Goal: Book appointment/travel/reservation

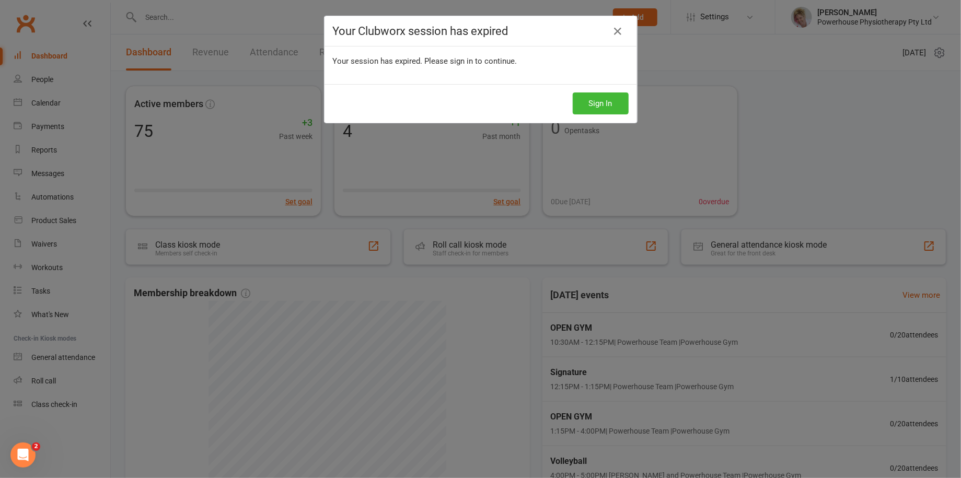
click at [612, 28] on icon at bounding box center [618, 31] width 13 height 13
click at [612, 29] on icon at bounding box center [618, 31] width 13 height 13
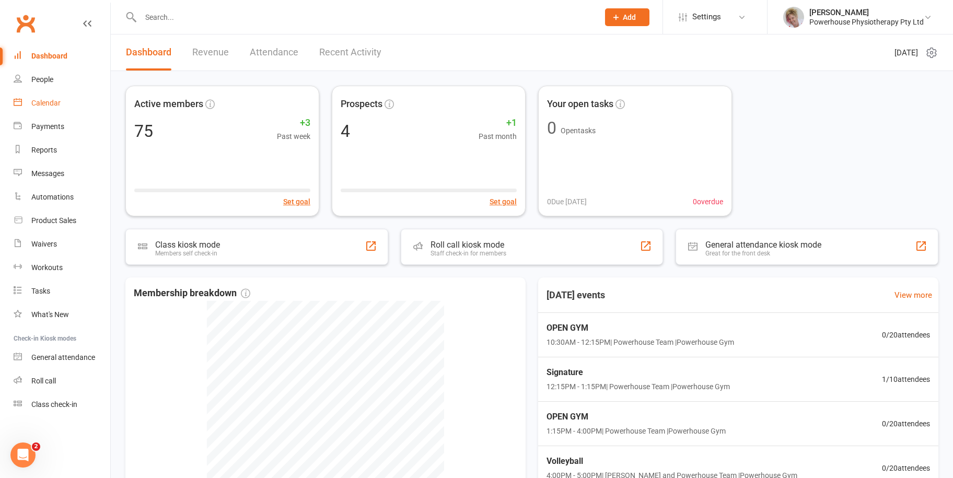
click at [64, 100] on link "Calendar" at bounding box center [62, 103] width 97 height 24
click at [49, 102] on div "Calendar" at bounding box center [45, 103] width 29 height 8
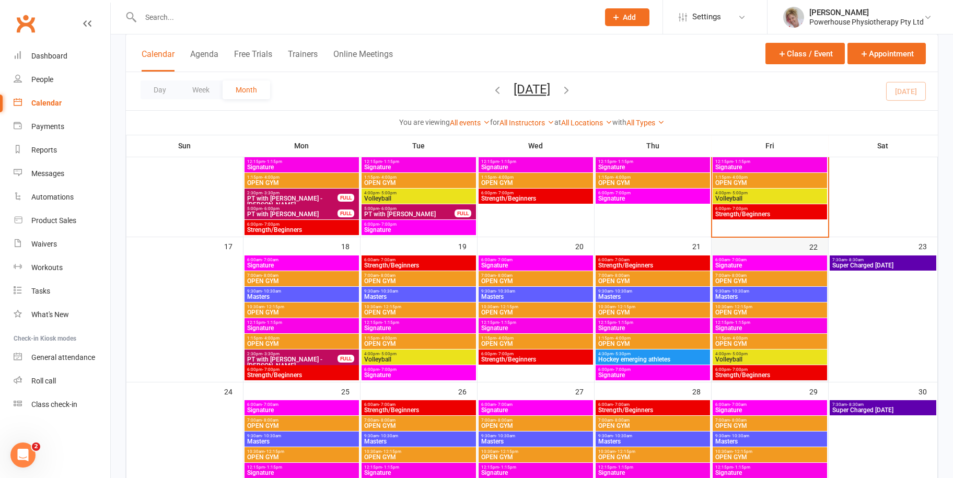
scroll to position [470, 0]
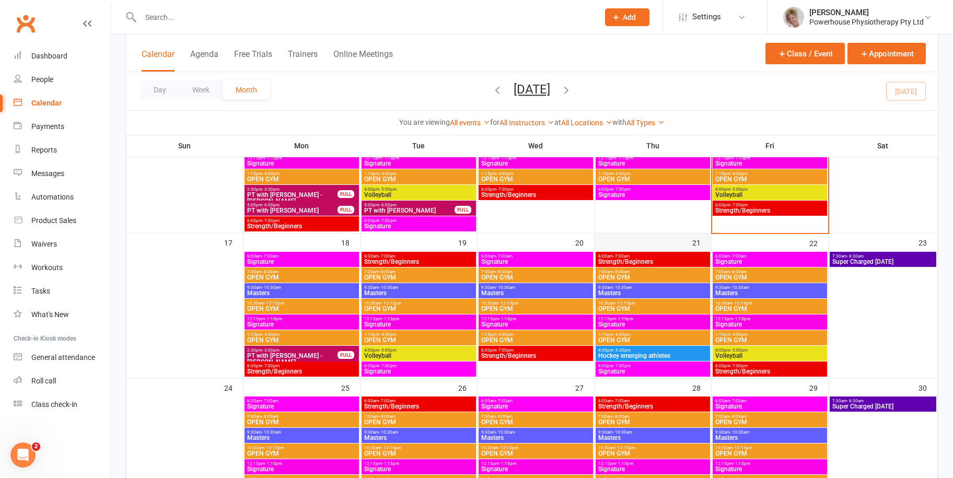
click at [651, 241] on div "21" at bounding box center [653, 306] width 117 height 144
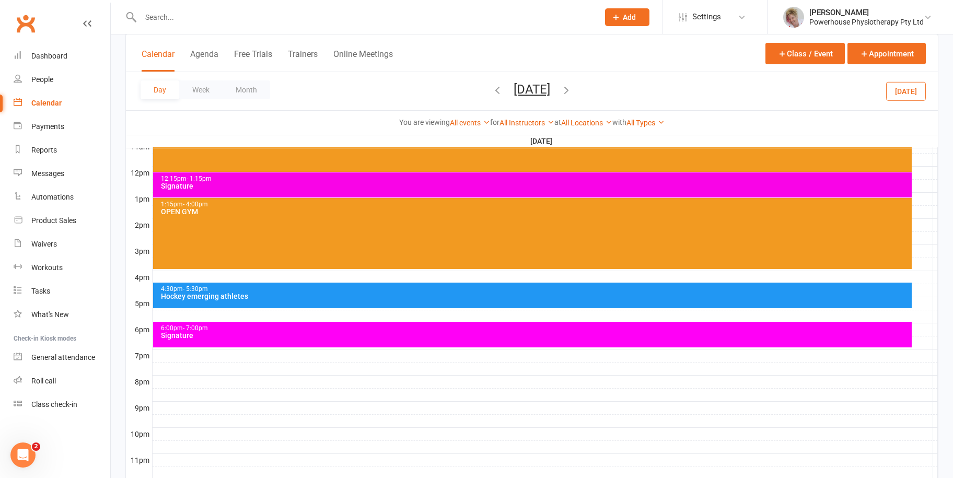
scroll to position [0, 0]
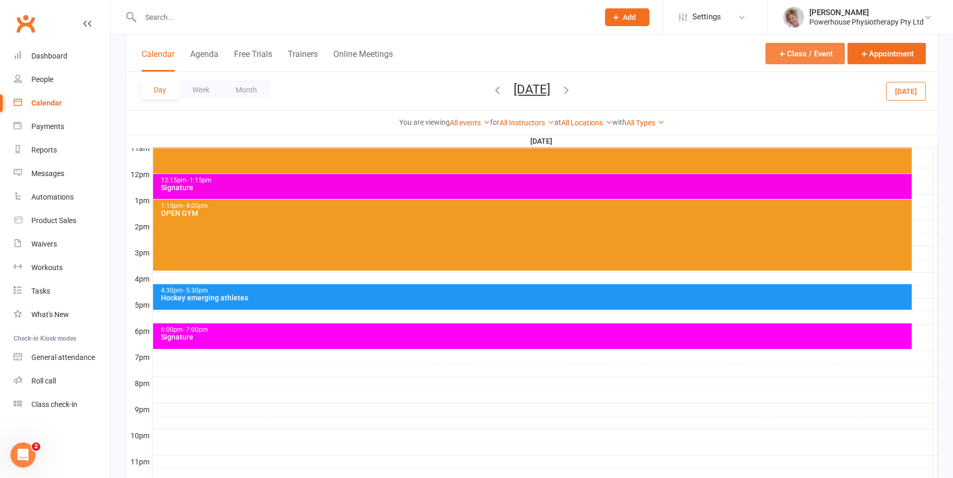
click at [821, 49] on button "Class / Event" at bounding box center [805, 53] width 79 height 21
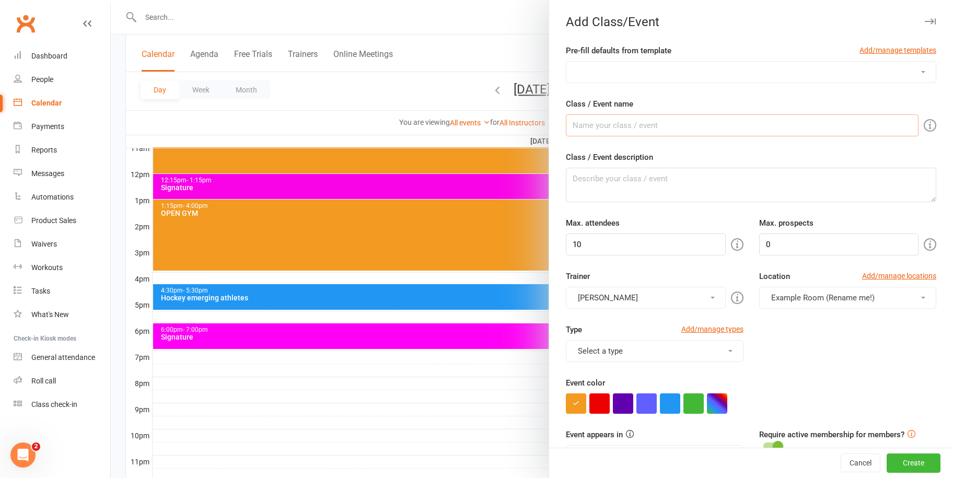
click at [653, 125] on input "Class / Event name" at bounding box center [742, 125] width 353 height 22
click at [658, 64] on select "[MEDICAL_DATA] Open Gym Recovery compression boots Sauna Signature/Strength" at bounding box center [750, 72] width 369 height 21
drag, startPoint x: 874, startPoint y: 47, endPoint x: 530, endPoint y: 51, distance: 343.9
click at [874, 47] on link "Add/manage templates" at bounding box center [898, 49] width 77 height 11
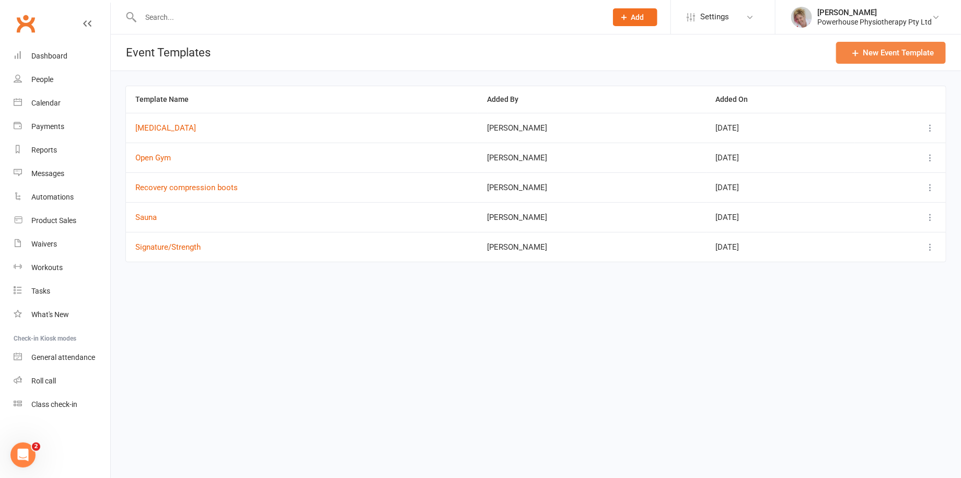
click at [877, 49] on button "New Event Template" at bounding box center [891, 53] width 110 height 22
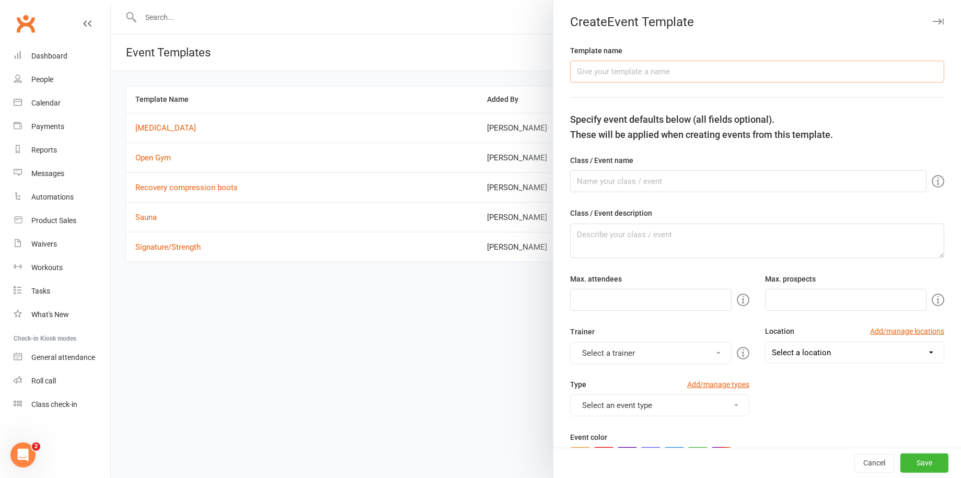
click at [612, 67] on input "text" at bounding box center [757, 72] width 374 height 22
type input "BUFC"
click at [627, 175] on input "text" at bounding box center [748, 181] width 356 height 22
type input "Recovery session"
click at [613, 231] on textarea at bounding box center [757, 241] width 374 height 34
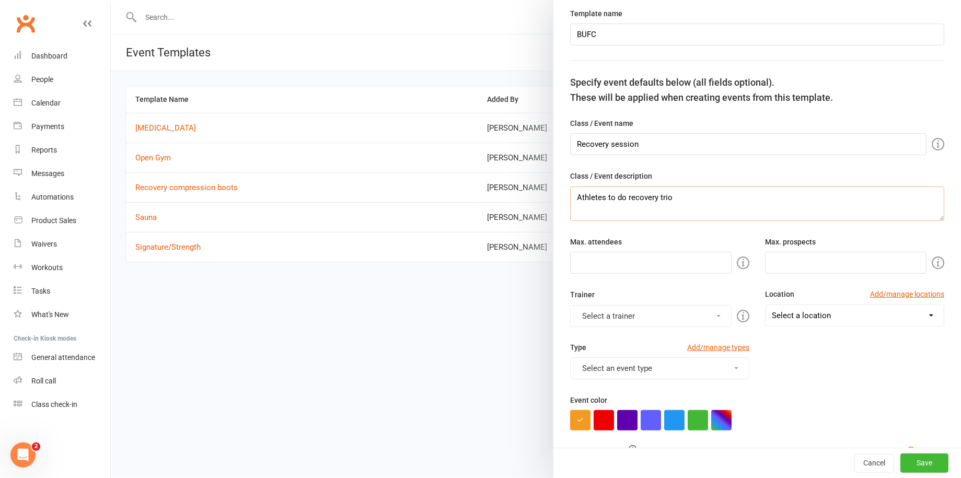
scroll to position [52, 0]
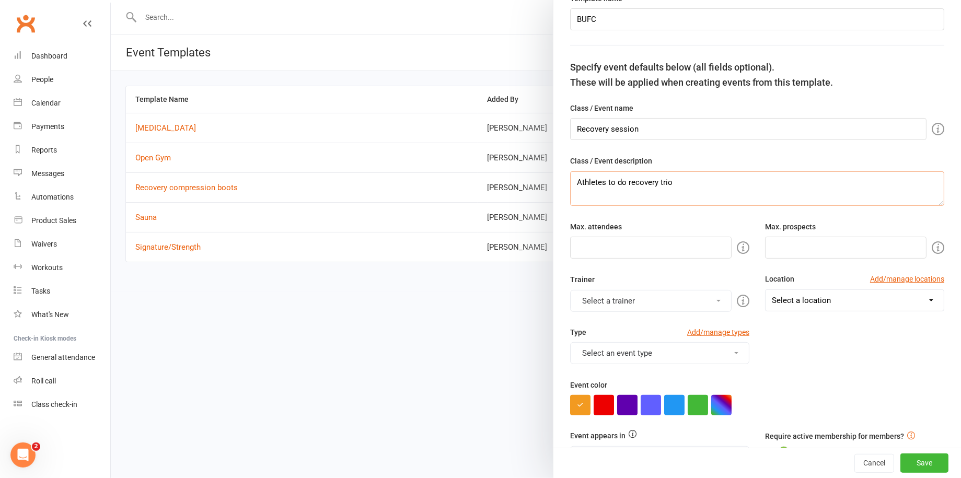
type textarea "Athletes to do recovery trio"
click at [664, 300] on button "Select a trainer" at bounding box center [650, 301] width 161 height 22
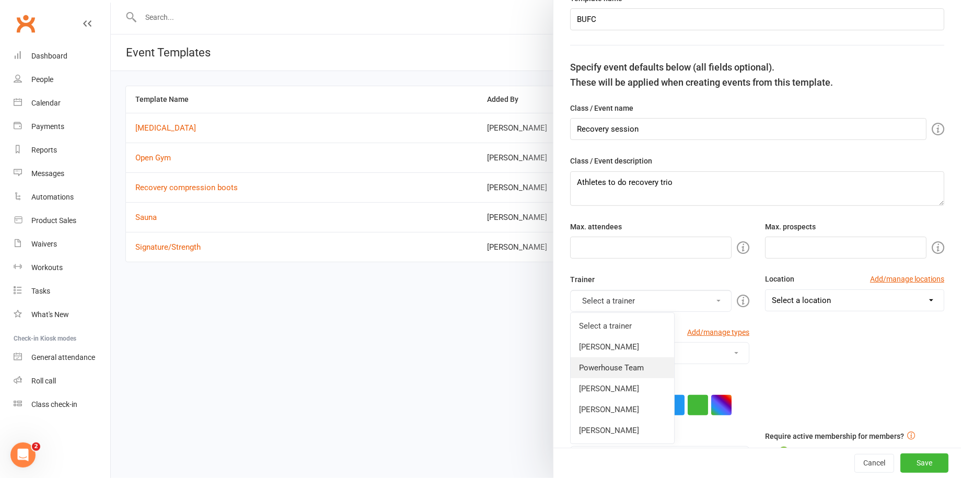
click at [642, 371] on link "Powerhouse Team" at bounding box center [622, 367] width 103 height 21
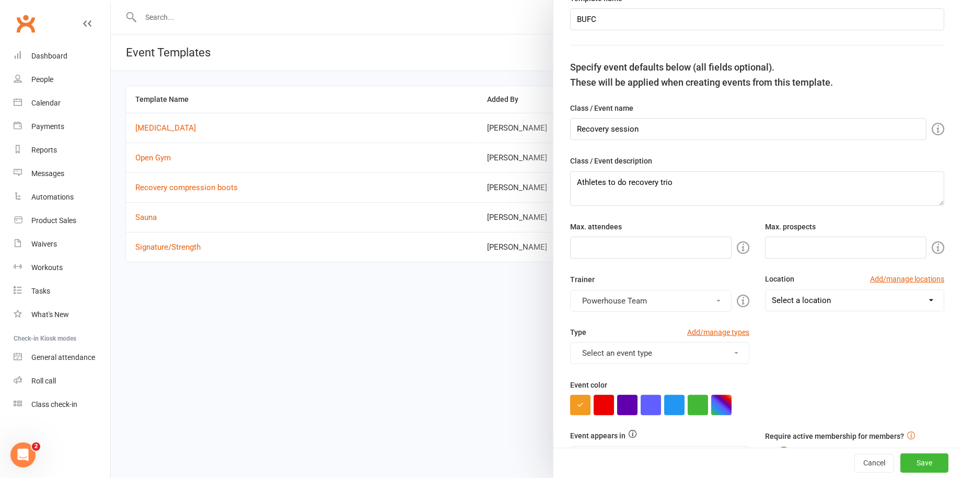
click at [821, 301] on select "Select a location Example Room (Rename me!) Powerhouse Gym" at bounding box center [855, 300] width 178 height 21
select select "8078"
click at [766, 290] on select "Select a location Example Room (Rename me!) Powerhouse Gym" at bounding box center [855, 300] width 178 height 21
click at [716, 353] on button "Select an event type" at bounding box center [659, 353] width 179 height 22
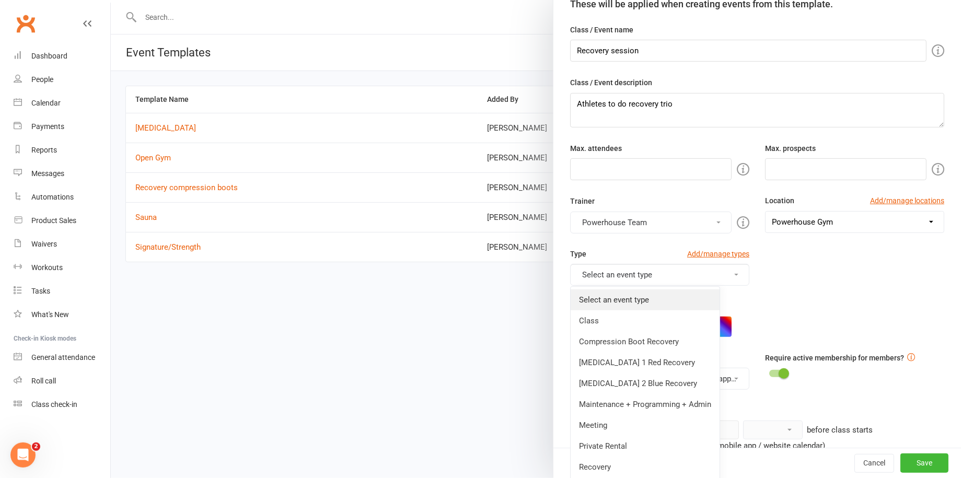
scroll to position [157, 0]
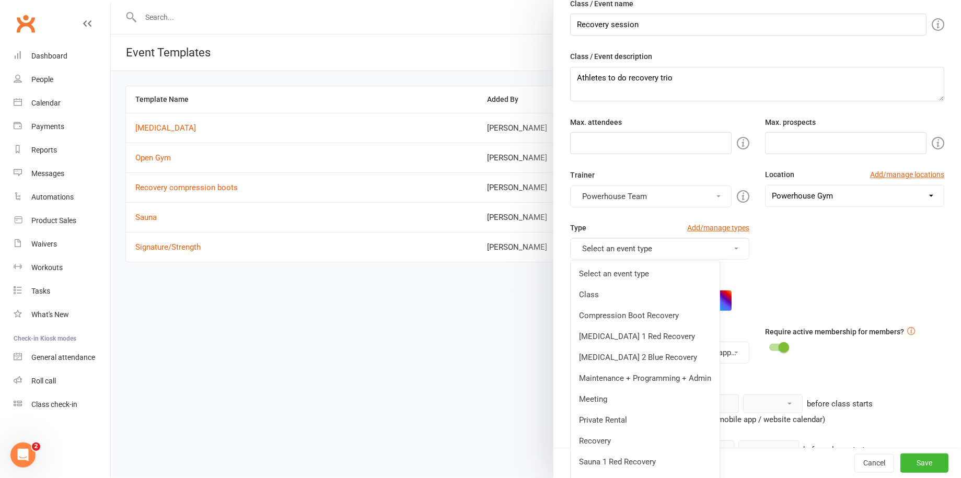
click at [816, 265] on div "Template name BUFC Specify event defaults below (all fields optional). These wi…" at bounding box center [757, 311] width 408 height 846
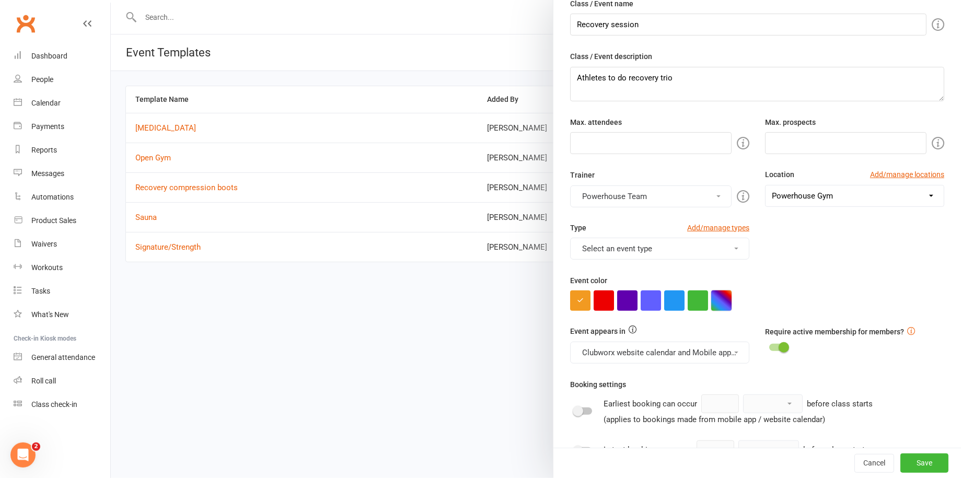
click at [711, 298] on button "button" at bounding box center [721, 301] width 20 height 20
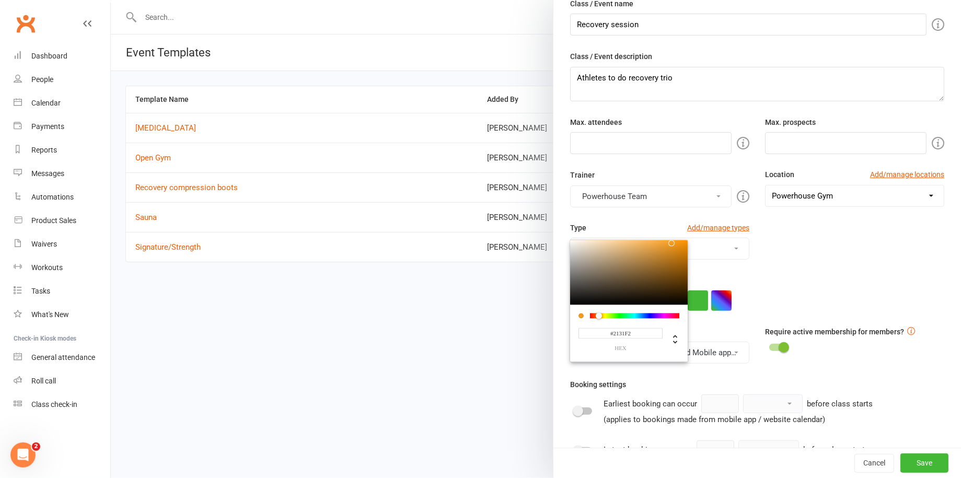
click at [644, 313] on div at bounding box center [634, 315] width 89 height 5
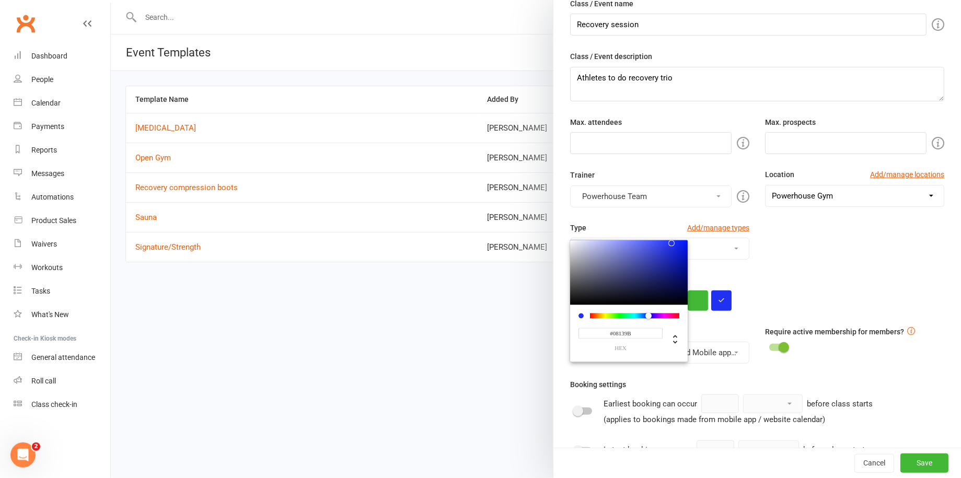
click at [678, 265] on div at bounding box center [629, 272] width 118 height 65
type input "#061088"
click at [681, 270] on div at bounding box center [684, 268] width 6 height 6
click at [781, 300] on div "#061088 hex" at bounding box center [757, 301] width 374 height 20
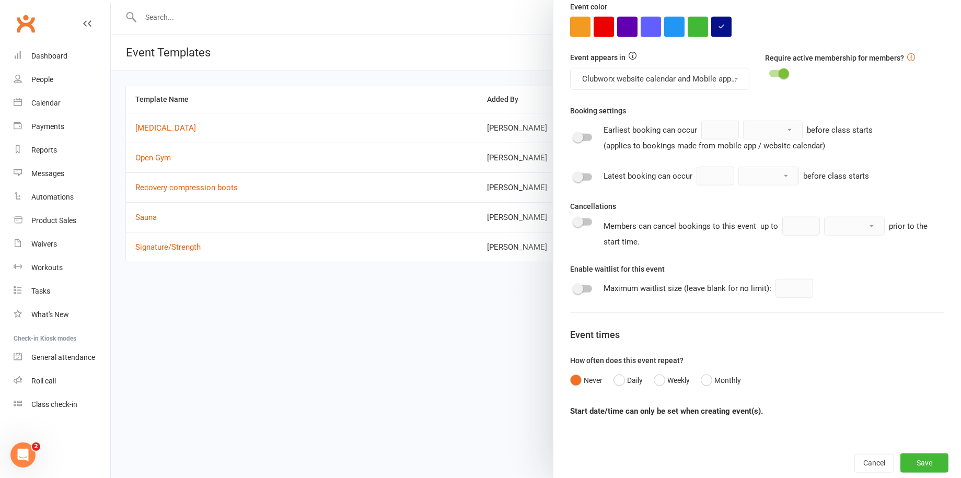
scroll to position [441, 0]
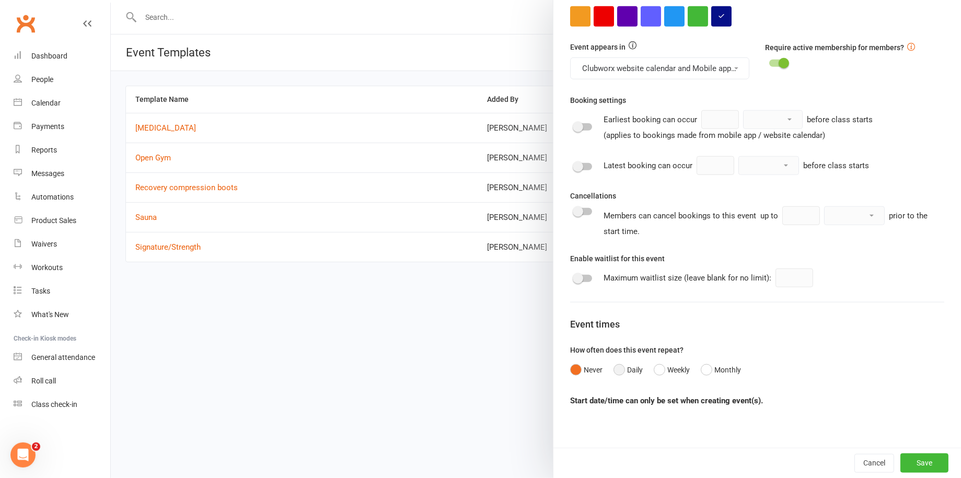
click at [618, 369] on button "Daily" at bounding box center [627, 370] width 29 height 20
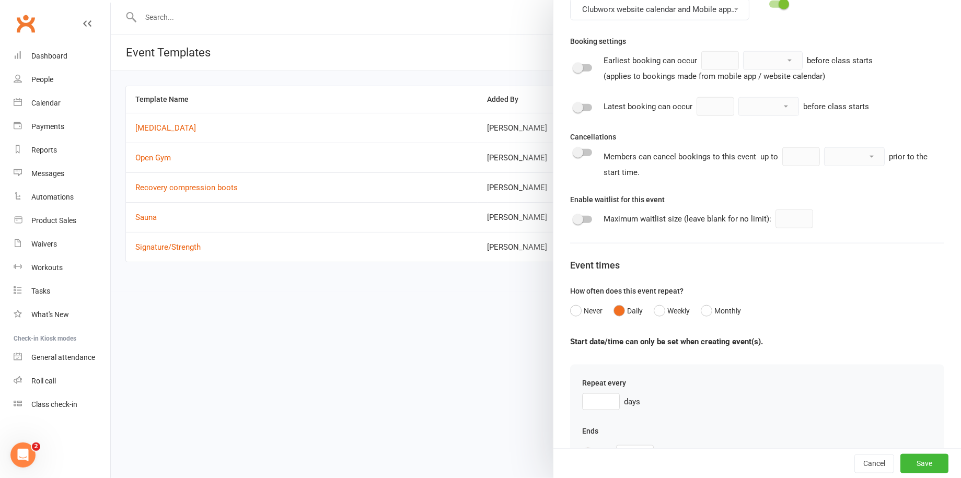
scroll to position [598, 0]
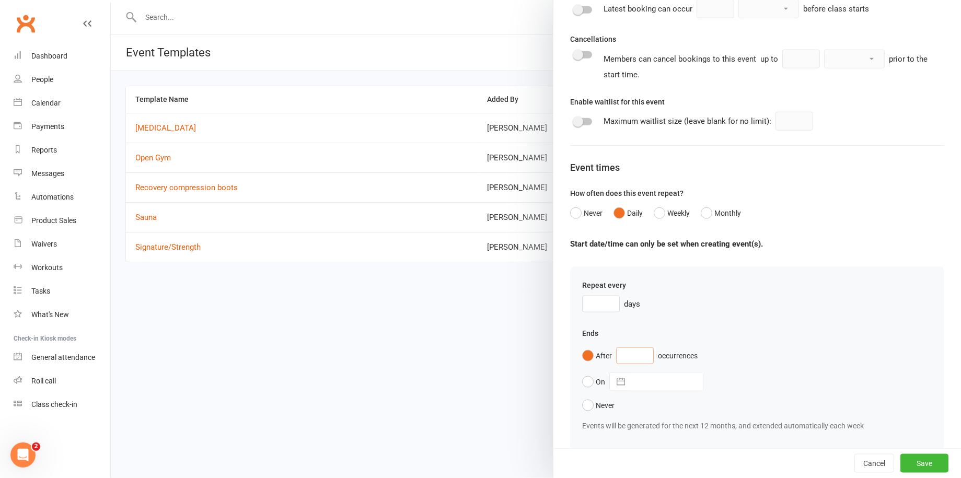
click at [634, 352] on input "number" at bounding box center [635, 356] width 38 height 17
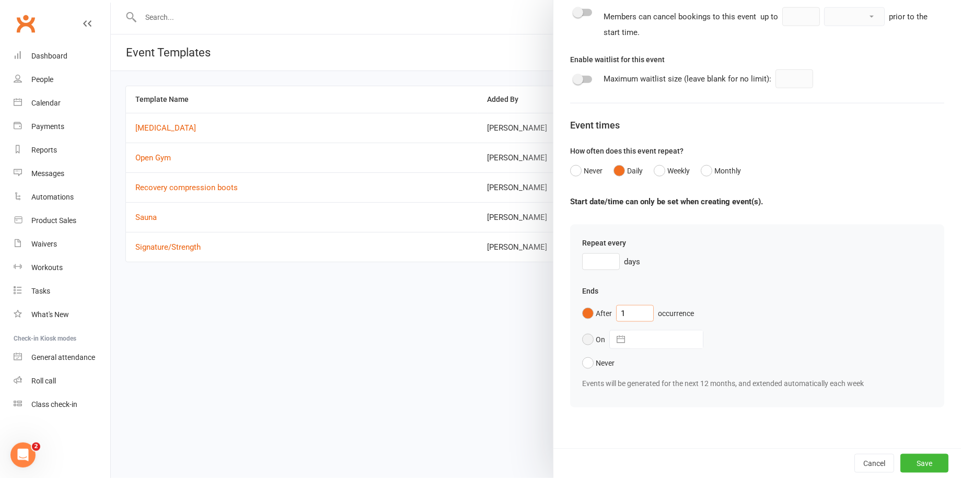
type input "1"
click at [616, 337] on button "button" at bounding box center [620, 340] width 19 height 18
select select "6"
select select "2025"
select select "7"
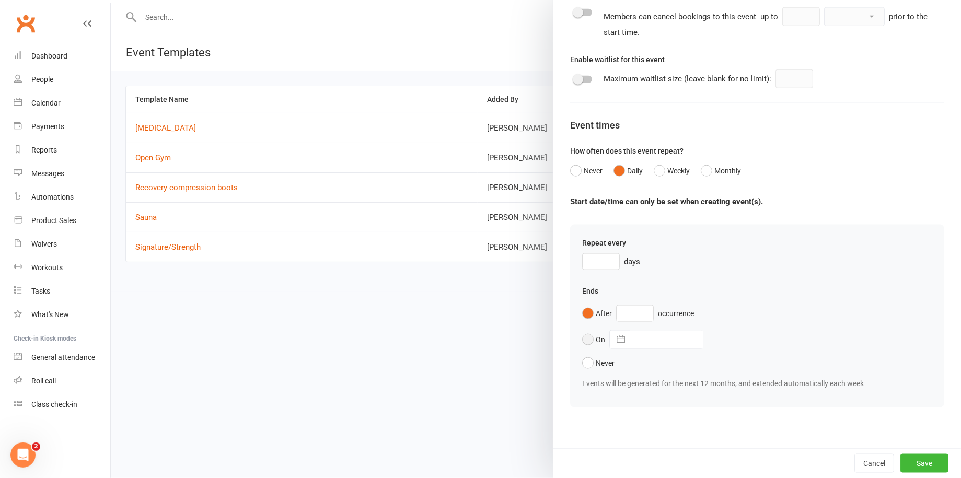
select select "2025"
select select "8"
select select "2025"
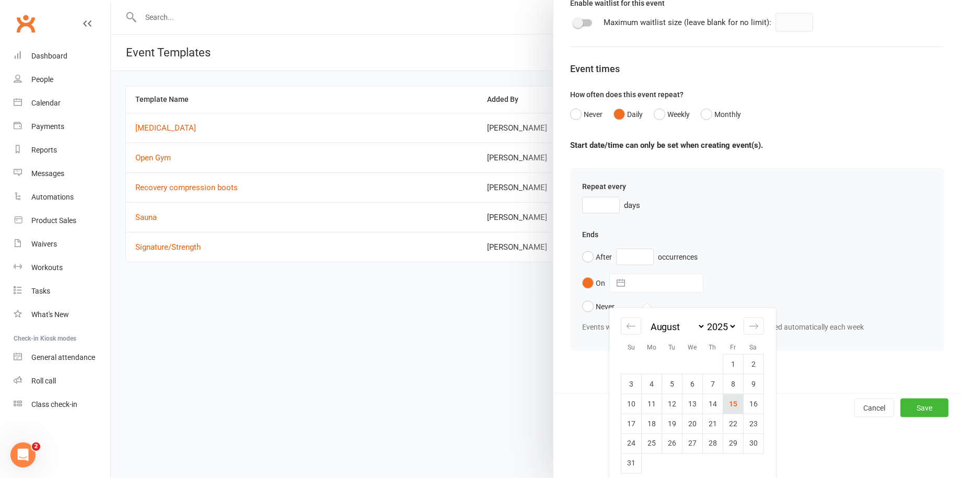
scroll to position [703, 0]
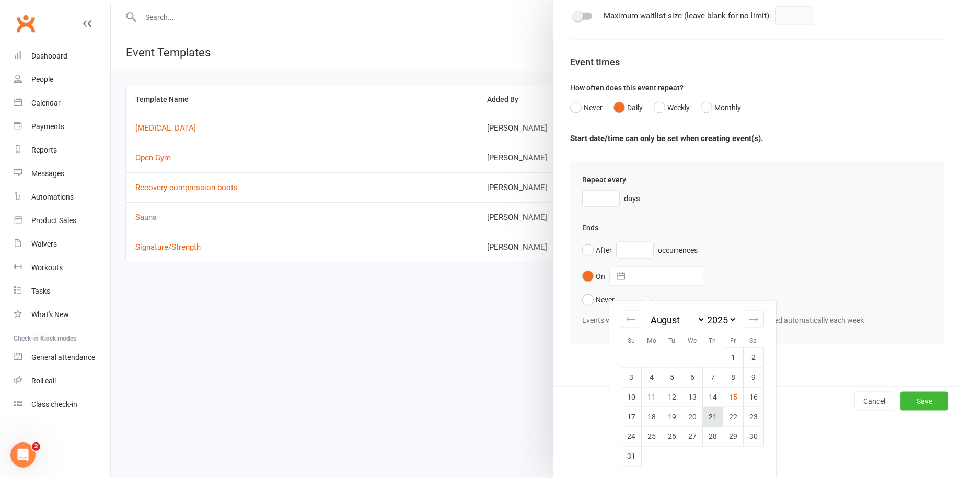
click at [711, 414] on td "21" at bounding box center [713, 418] width 20 height 20
type input "[DATE]"
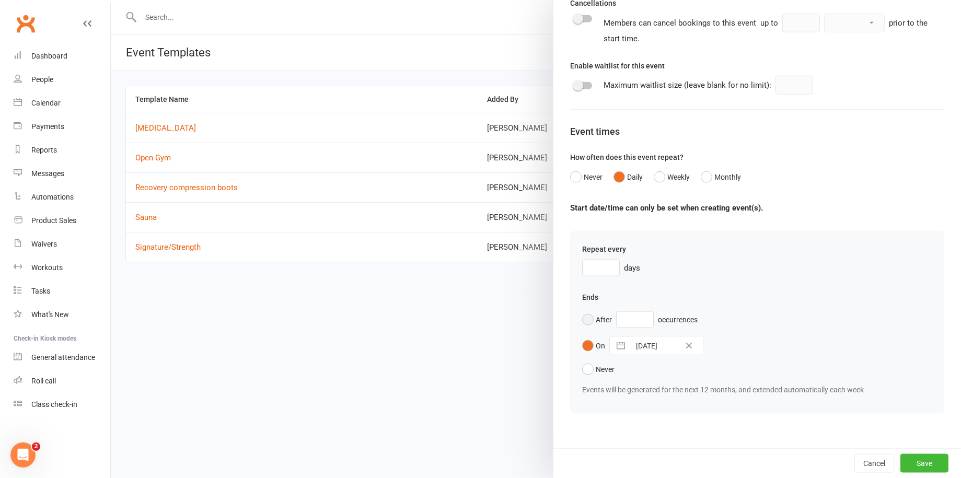
scroll to position [640, 0]
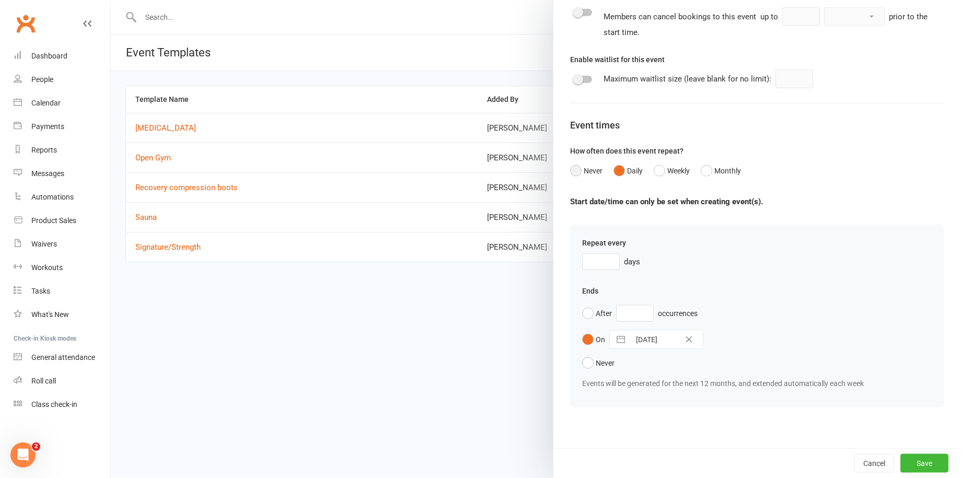
click at [572, 170] on button "Never" at bounding box center [586, 171] width 32 height 20
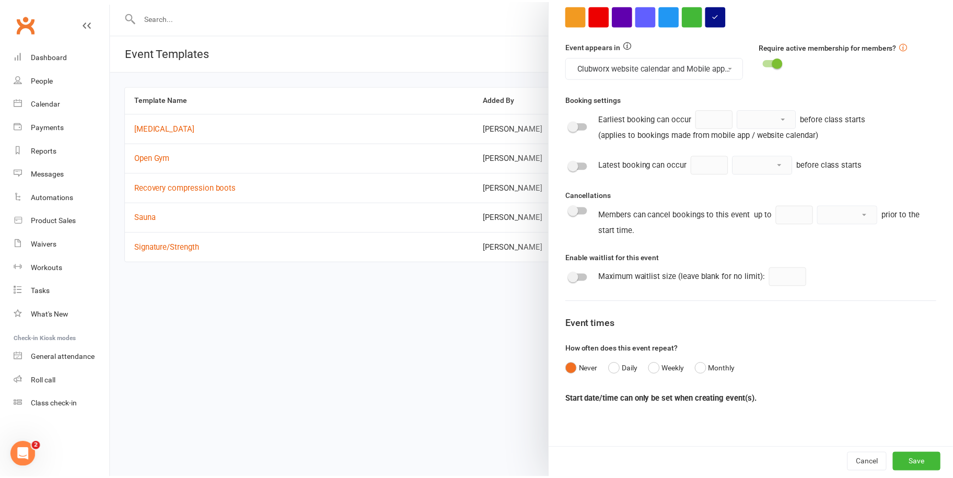
scroll to position [441, 0]
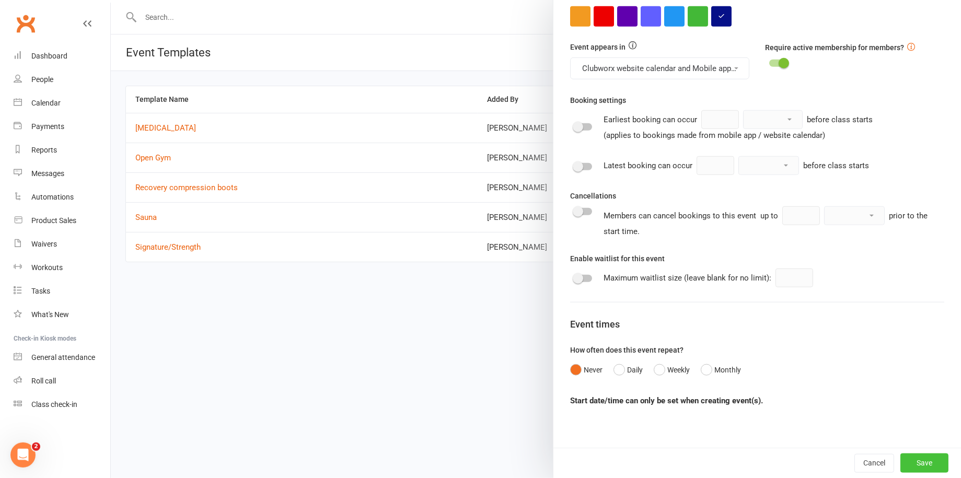
click at [913, 462] on button "Save" at bounding box center [924, 463] width 48 height 19
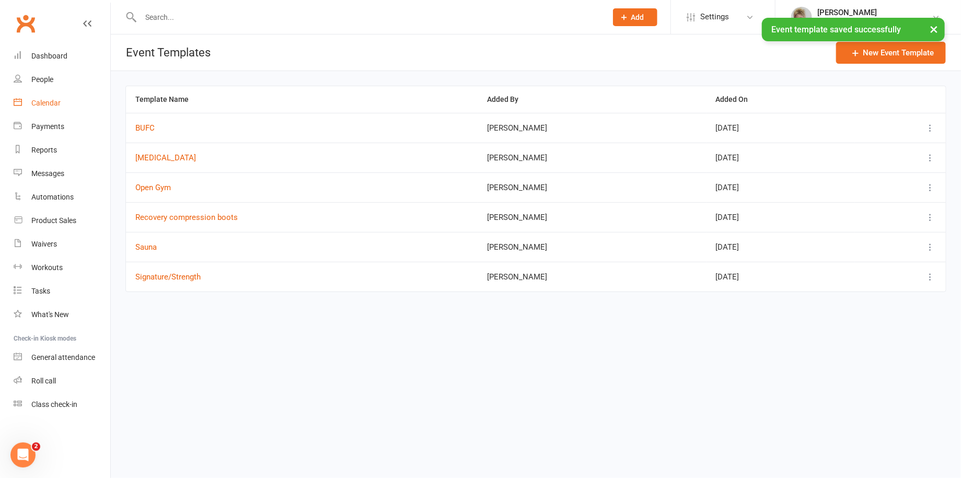
click at [57, 102] on div "Calendar" at bounding box center [45, 103] width 29 height 8
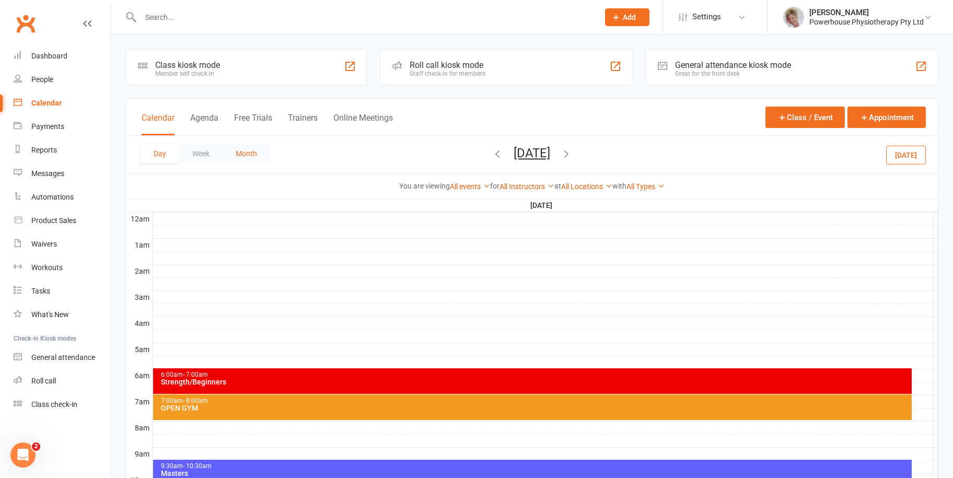
click at [237, 156] on button "Month" at bounding box center [247, 153] width 48 height 19
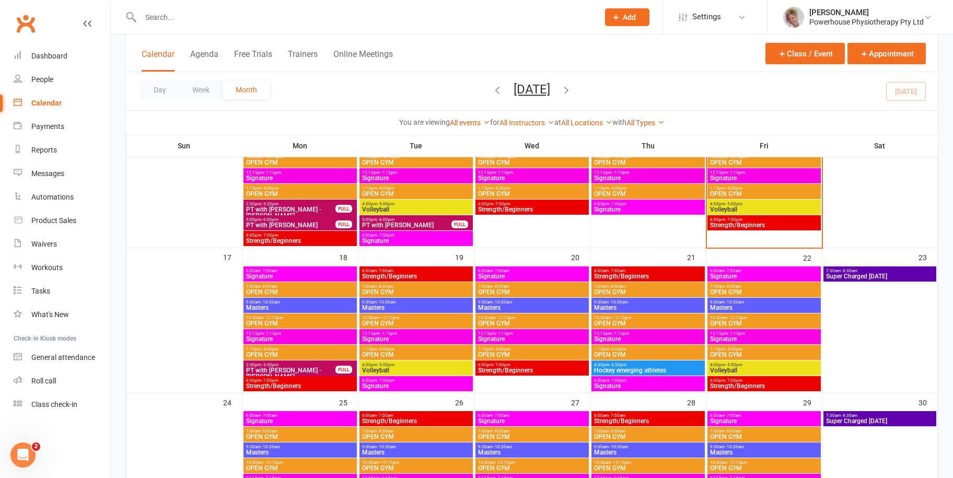
scroll to position [523, 0]
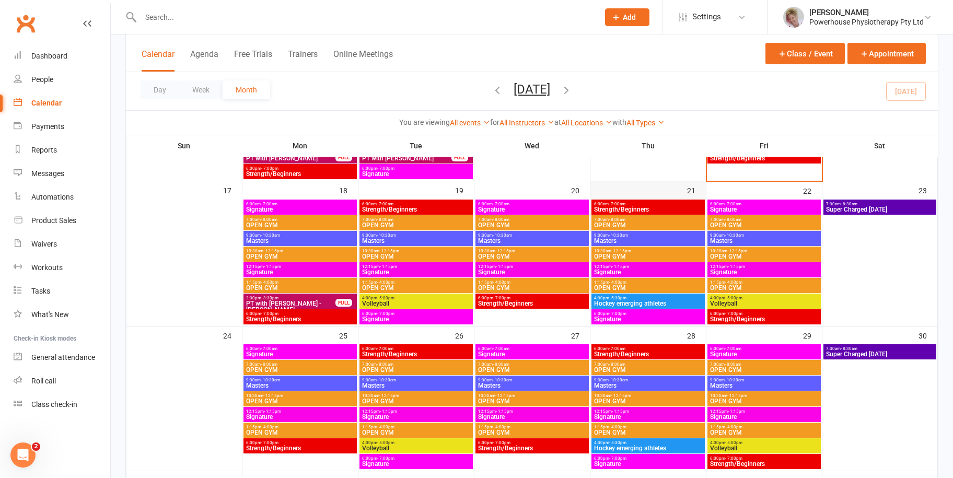
click at [652, 185] on div "21" at bounding box center [648, 253] width 115 height 144
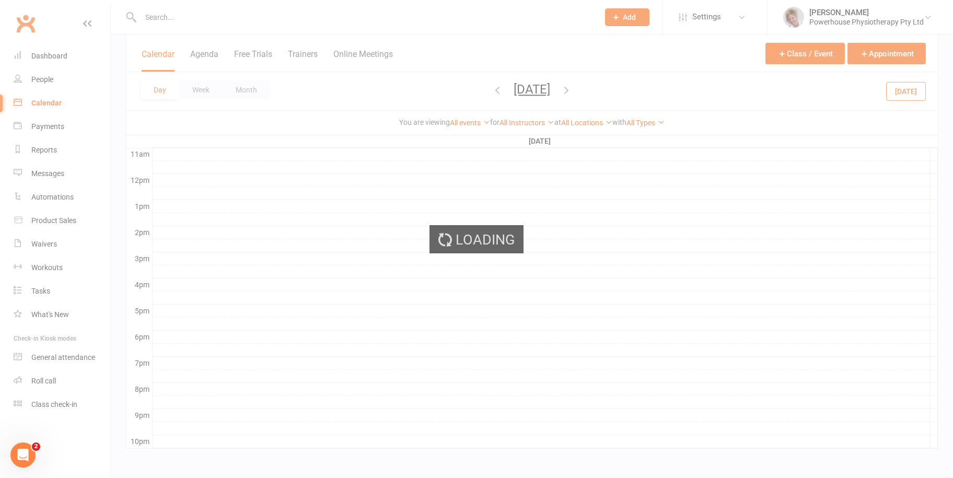
scroll to position [371, 0]
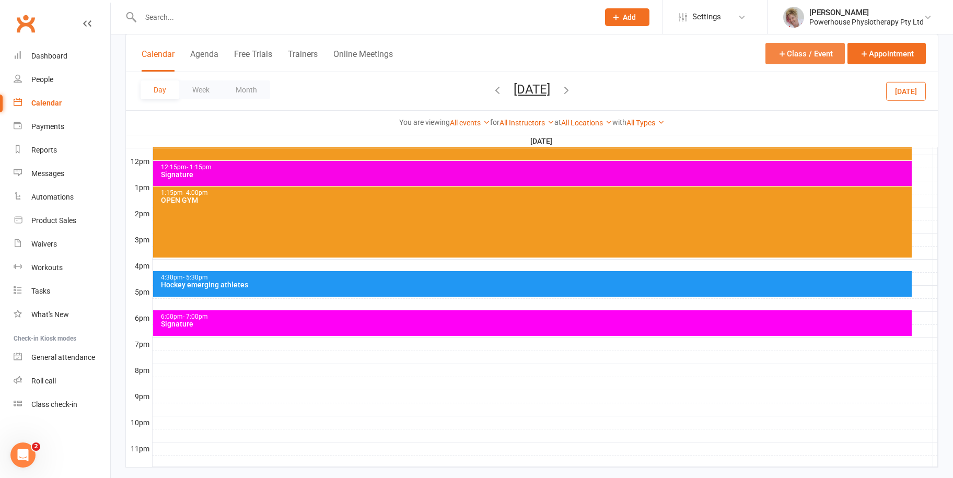
click at [798, 51] on button "Class / Event" at bounding box center [805, 53] width 79 height 21
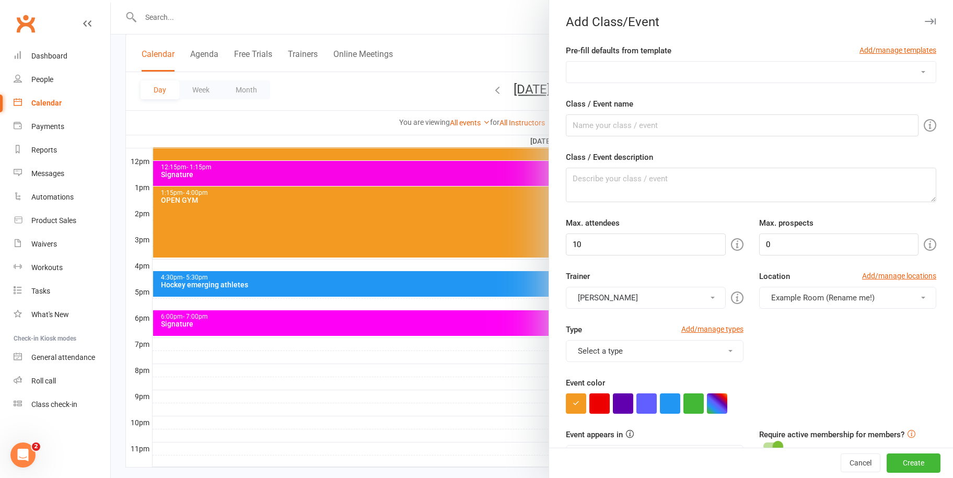
click at [684, 69] on select "BUFC [MEDICAL_DATA] Open Gym Recovery compression boots Sauna Signature/Strength" at bounding box center [750, 72] width 369 height 21
select select "1251"
click at [566, 62] on select "BUFC [MEDICAL_DATA] Open Gym Recovery compression boots Sauna Signature/Strength" at bounding box center [750, 72] width 369 height 21
type input "Recovery session"
type textarea "Athletes to do recovery trio"
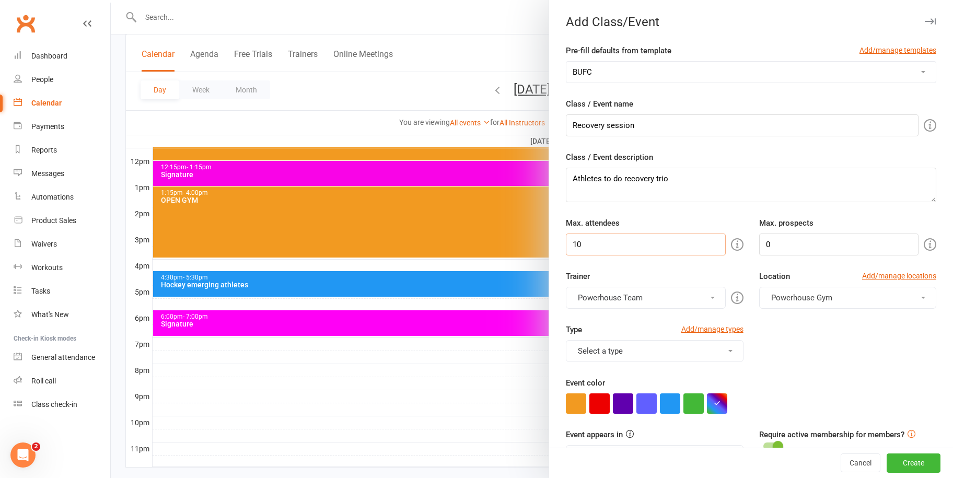
drag, startPoint x: 588, startPoint y: 247, endPoint x: 565, endPoint y: 247, distance: 23.0
click at [566, 247] on input "10" at bounding box center [645, 245] width 159 height 22
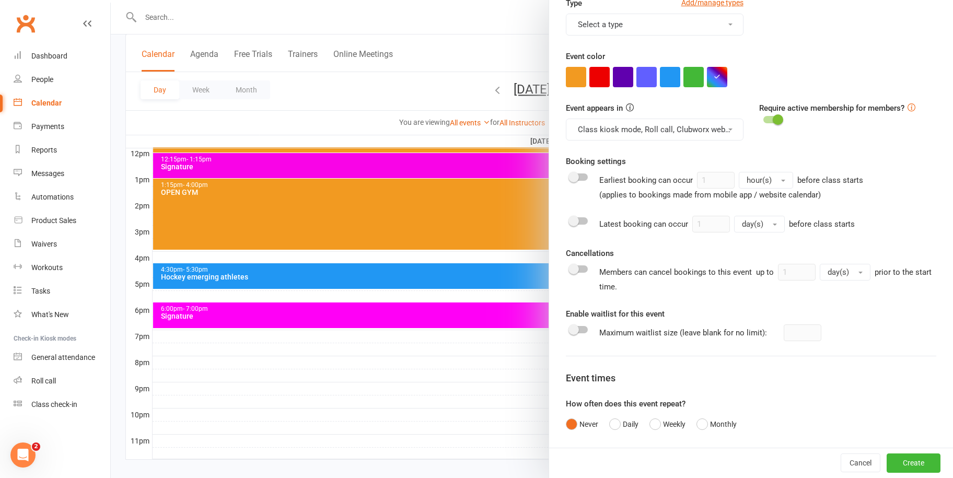
scroll to position [390, 0]
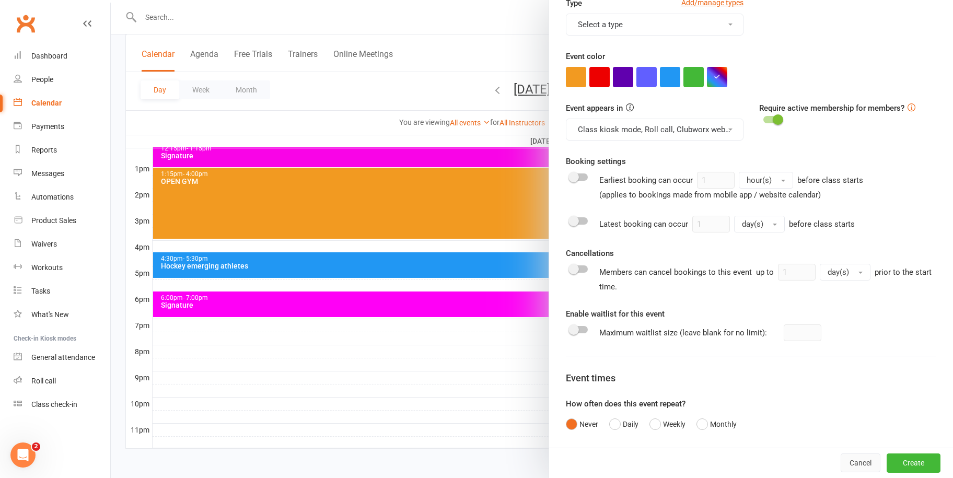
click at [852, 461] on button "Cancel" at bounding box center [861, 463] width 40 height 19
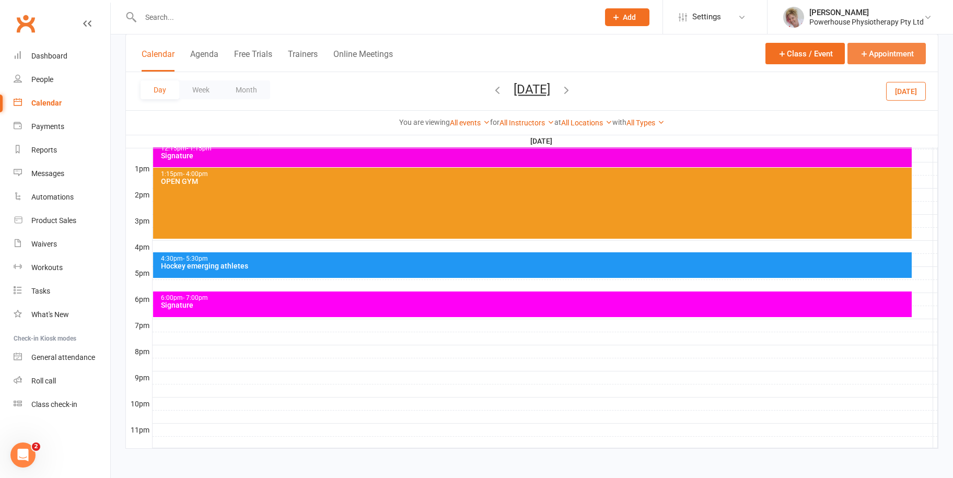
click at [876, 59] on button "Appointment" at bounding box center [887, 53] width 78 height 21
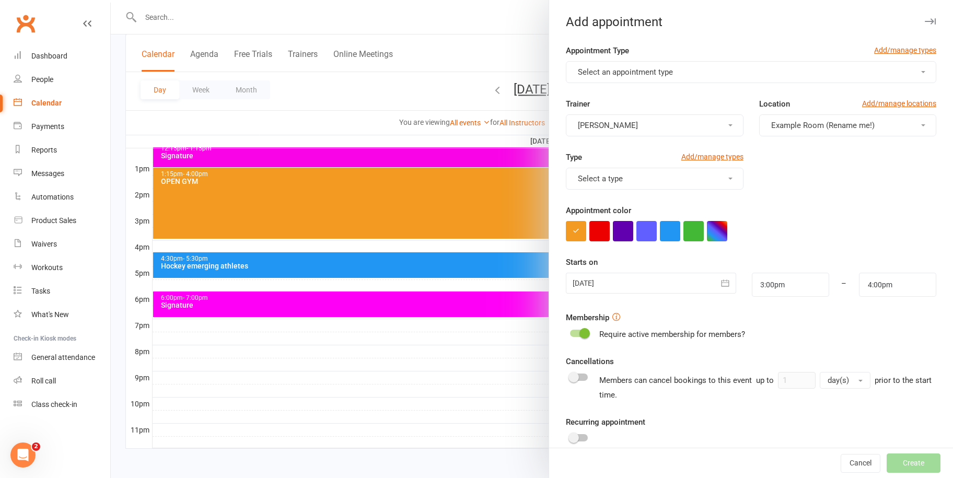
click at [633, 76] on span "Select an appointment type" at bounding box center [625, 71] width 95 height 9
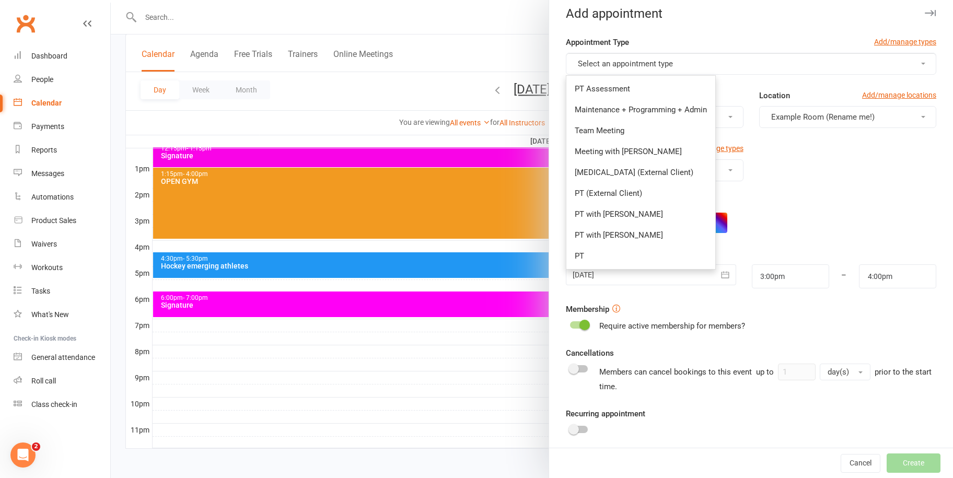
scroll to position [0, 0]
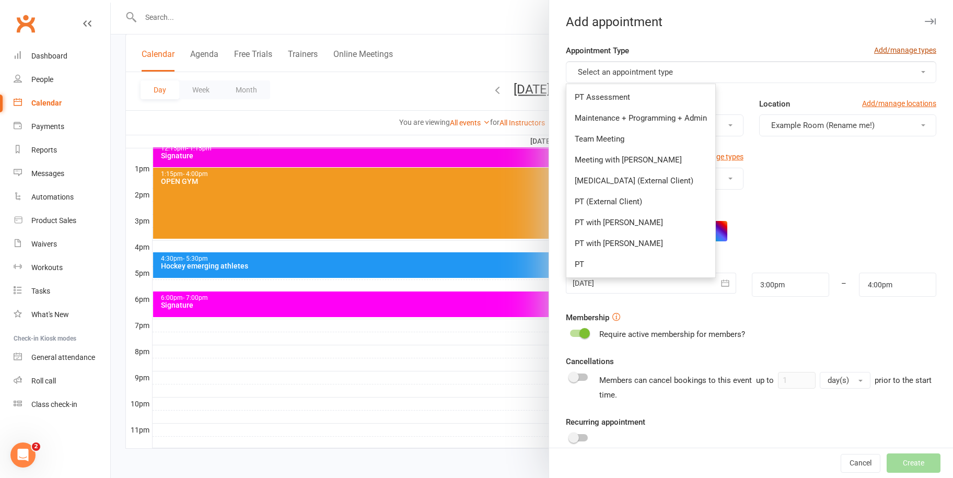
click at [892, 49] on link "Add/manage types" at bounding box center [905, 49] width 62 height 11
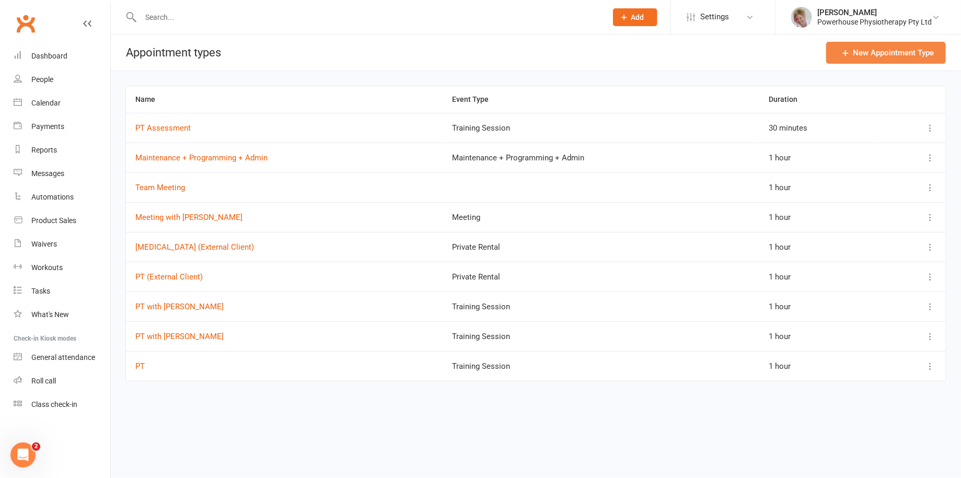
click at [892, 50] on link "New Appointment Type" at bounding box center [886, 53] width 120 height 22
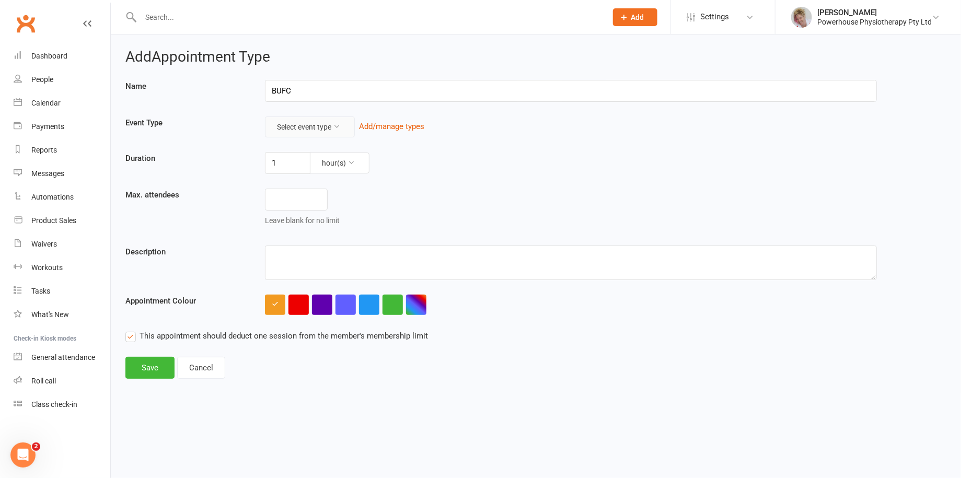
type input "BUFC"
click at [311, 127] on button "Select event type" at bounding box center [310, 127] width 90 height 21
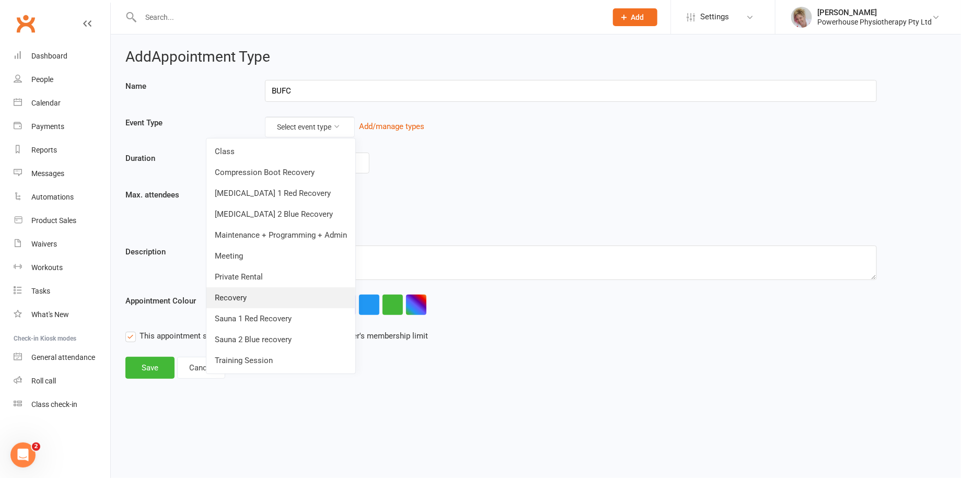
click at [239, 298] on link "Recovery" at bounding box center [280, 297] width 149 height 21
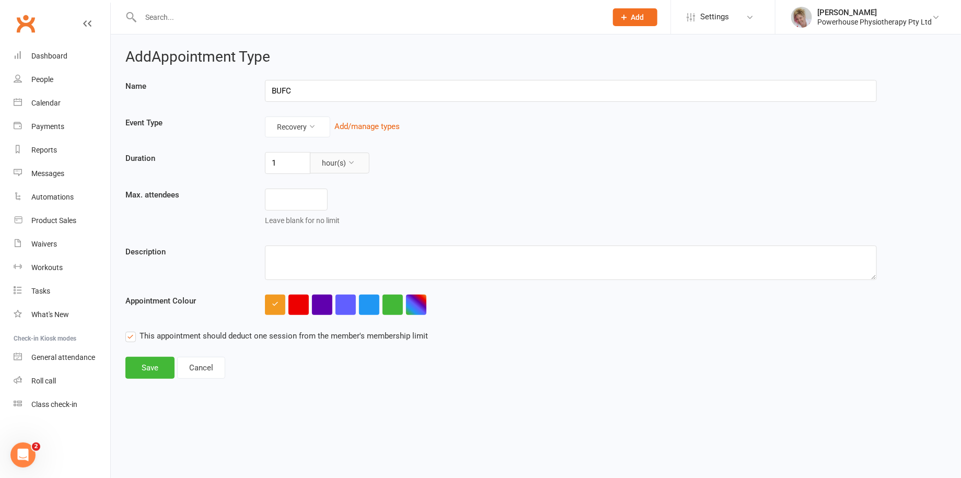
click at [353, 160] on icon at bounding box center [351, 162] width 7 height 7
click at [415, 158] on div "1 hour(s)" at bounding box center [571, 163] width 628 height 22
click at [292, 163] on input "1" at bounding box center [287, 163] width 45 height 22
click at [343, 160] on button "hour(s)" at bounding box center [340, 163] width 60 height 21
click at [301, 183] on link "minute(s)" at bounding box center [316, 187] width 103 height 21
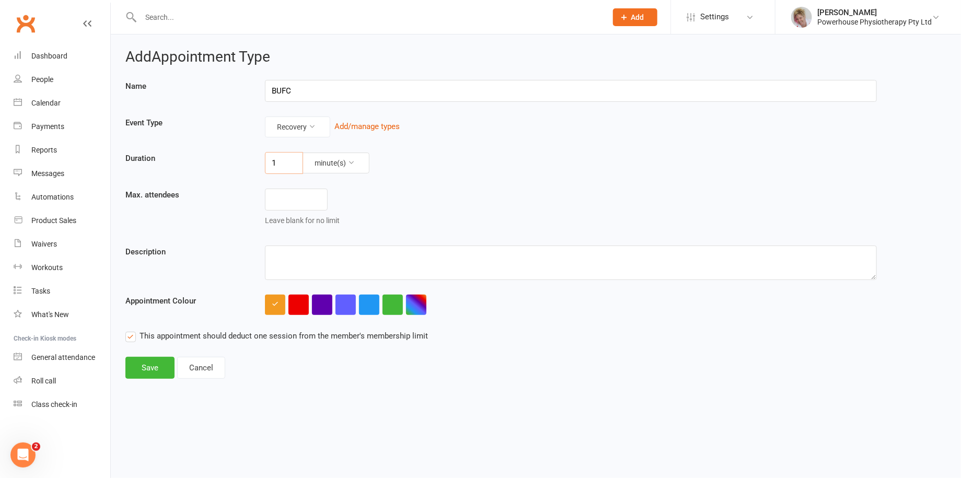
click at [283, 167] on input "1" at bounding box center [284, 163] width 38 height 22
type input "90"
click at [392, 199] on div "Leave blank for no limit" at bounding box center [571, 210] width 628 height 42
click at [319, 262] on textarea at bounding box center [571, 263] width 612 height 34
type textarea "Recovery session of Trio"
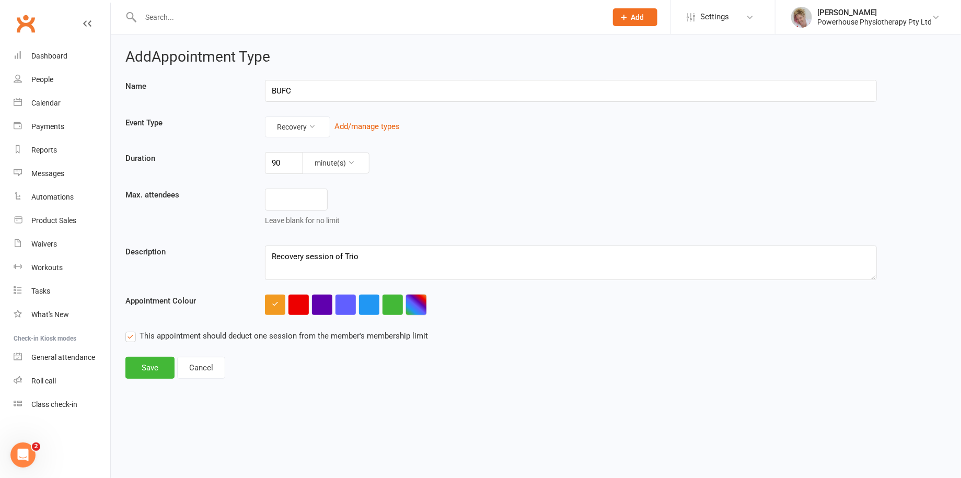
click at [413, 308] on button "button" at bounding box center [416, 305] width 20 height 20
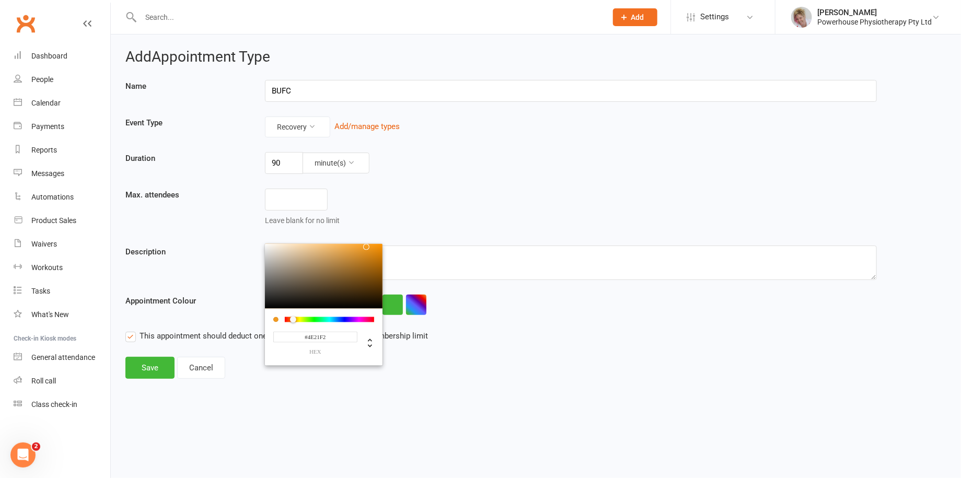
click at [348, 317] on div at bounding box center [329, 319] width 89 height 5
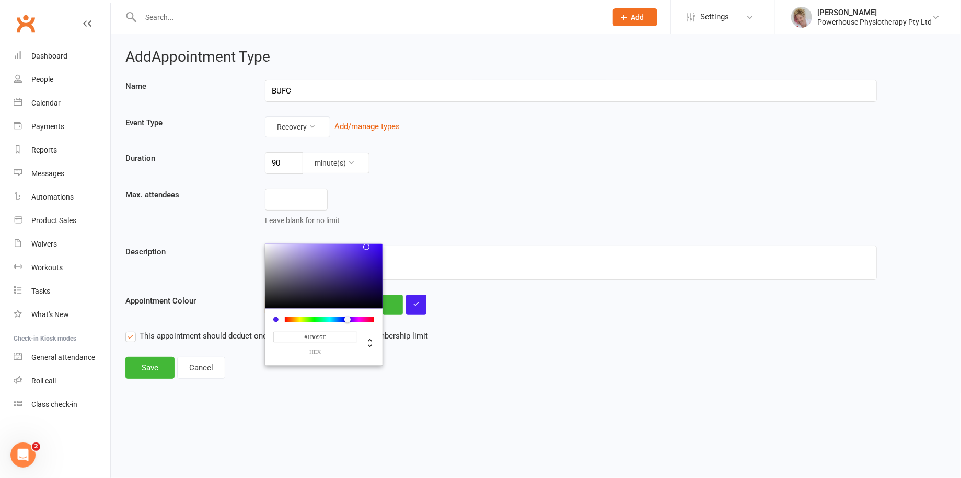
click at [372, 284] on div at bounding box center [324, 276] width 118 height 65
click at [375, 272] on div at bounding box center [324, 276] width 118 height 65
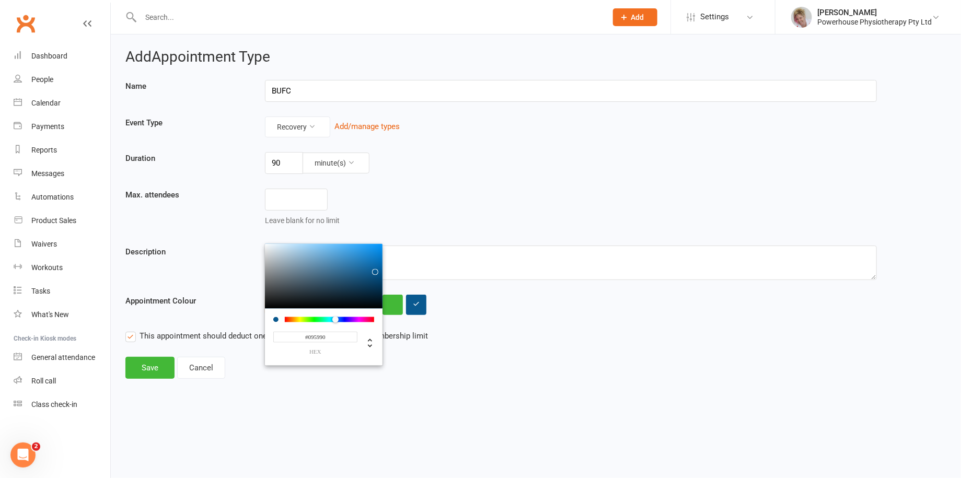
click at [335, 318] on div at bounding box center [329, 319] width 89 height 5
click at [372, 276] on div at bounding box center [324, 276] width 118 height 65
click at [378, 258] on div at bounding box center [324, 276] width 118 height 65
type input "#06619E"
click at [378, 268] on div at bounding box center [324, 276] width 118 height 65
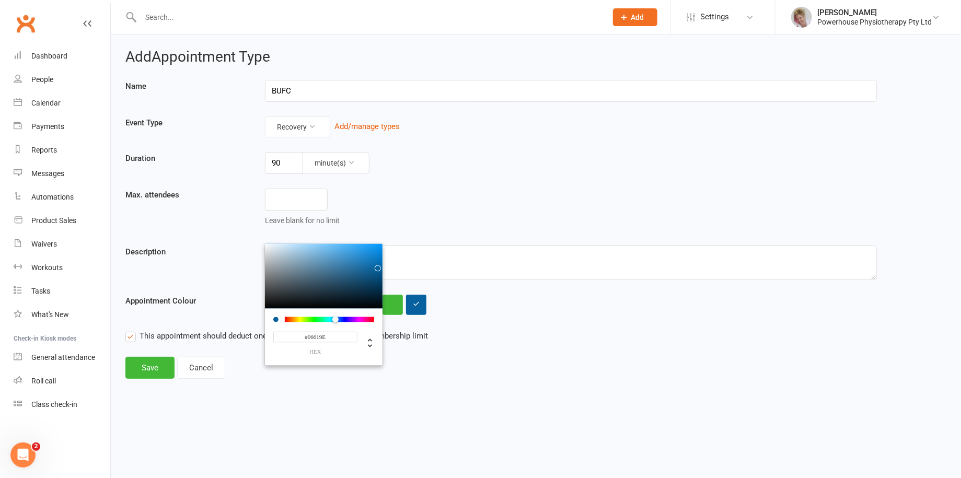
click at [279, 389] on div "Add Appointment Type Name BUFC Event Type Recovery Add/manage types Duration 90…" at bounding box center [536, 213] width 850 height 359
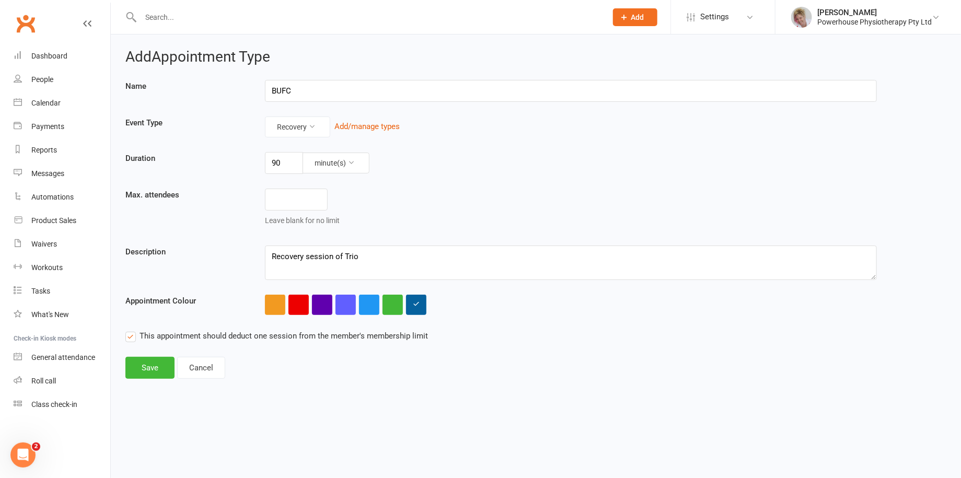
click at [127, 337] on label "This appointment should deduct one session from the member's membership limit" at bounding box center [276, 336] width 303 height 13
click at [127, 330] on input "This appointment should deduct one session from the member's membership limit" at bounding box center [276, 330] width 303 height 0
click at [151, 367] on button "Save" at bounding box center [149, 368] width 49 height 22
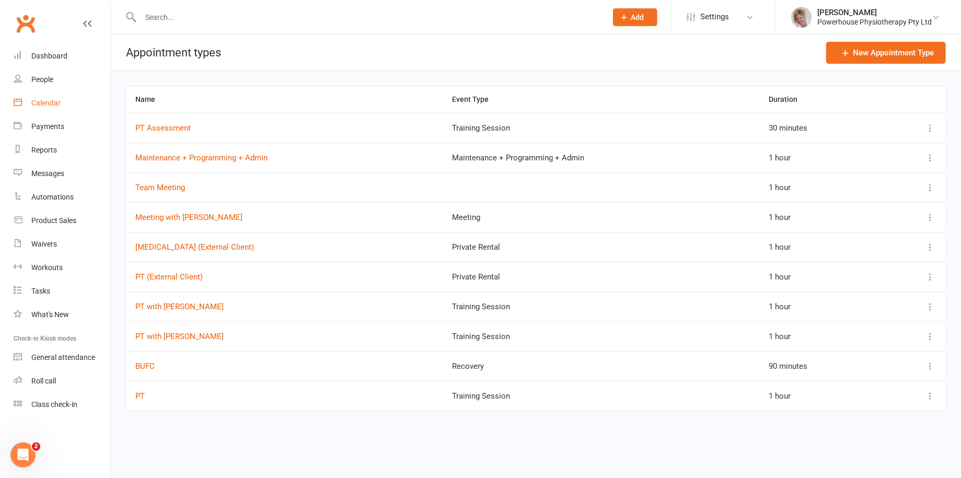
click at [50, 100] on div "Calendar" at bounding box center [45, 103] width 29 height 8
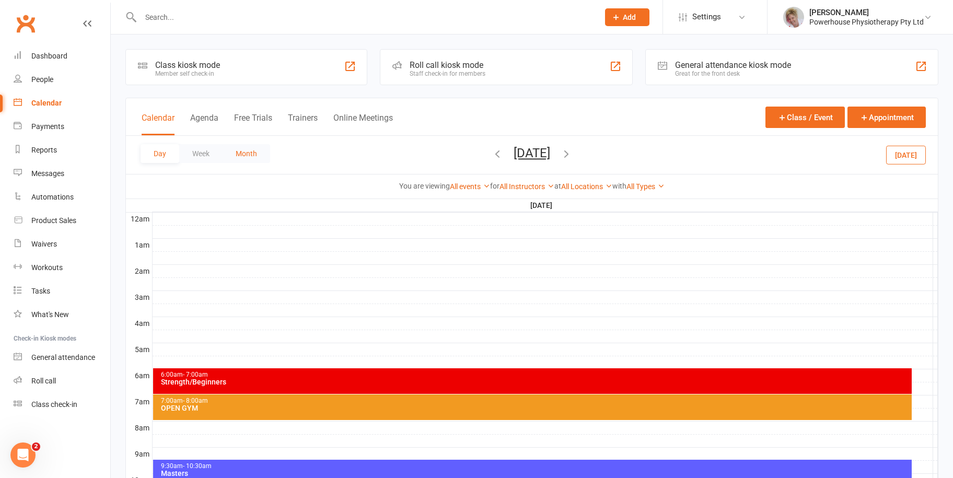
click at [250, 149] on button "Month" at bounding box center [247, 153] width 48 height 19
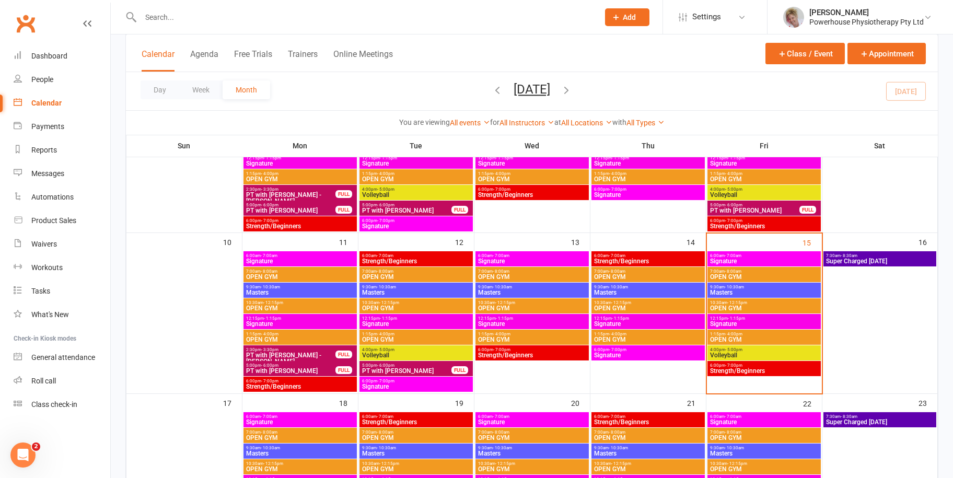
scroll to position [314, 0]
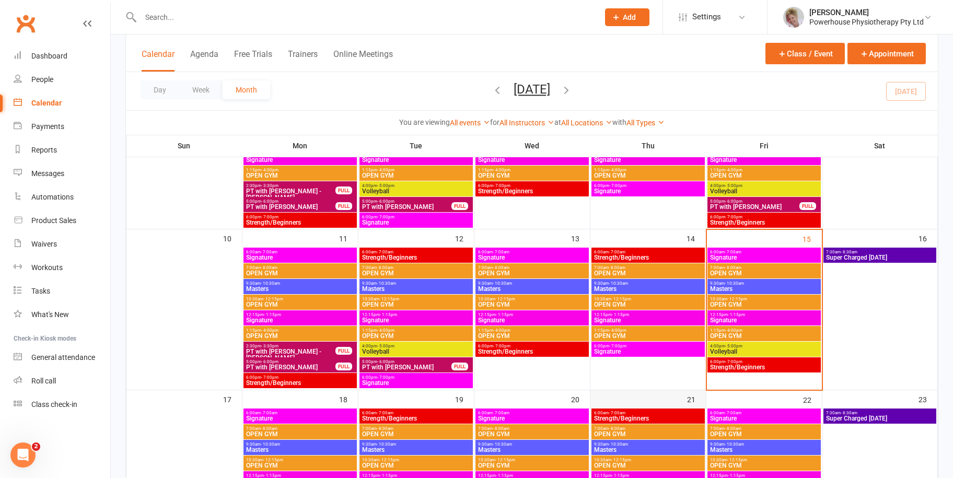
click at [642, 393] on div "21" at bounding box center [648, 462] width 115 height 144
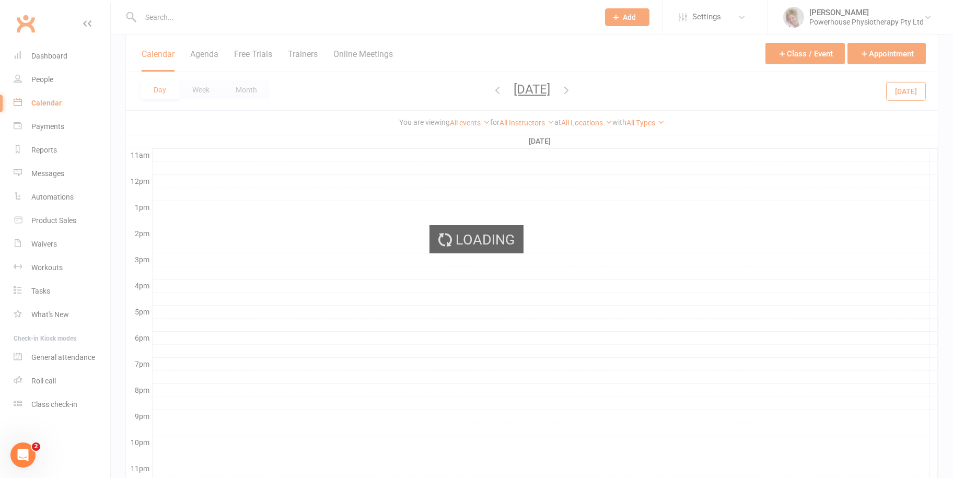
scroll to position [332, 0]
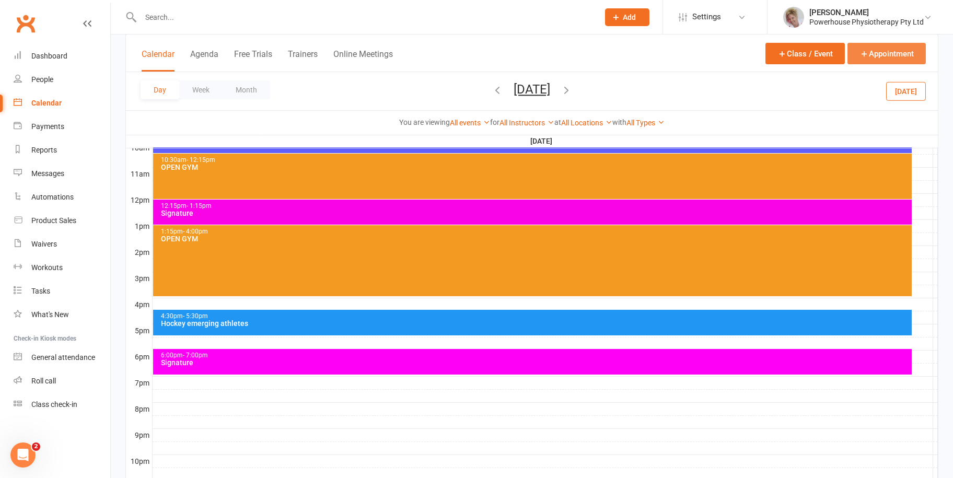
click at [886, 50] on button "Appointment" at bounding box center [887, 53] width 78 height 21
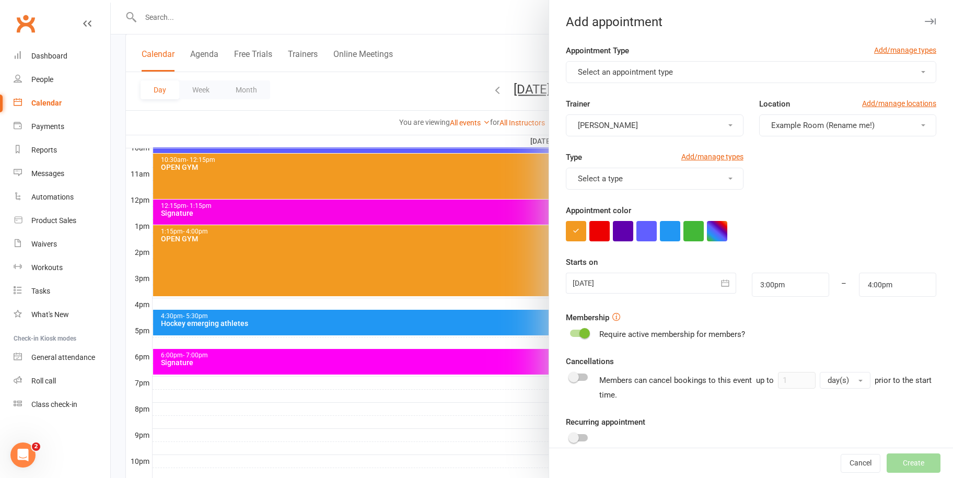
click at [664, 71] on span "Select an appointment type" at bounding box center [625, 71] width 95 height 9
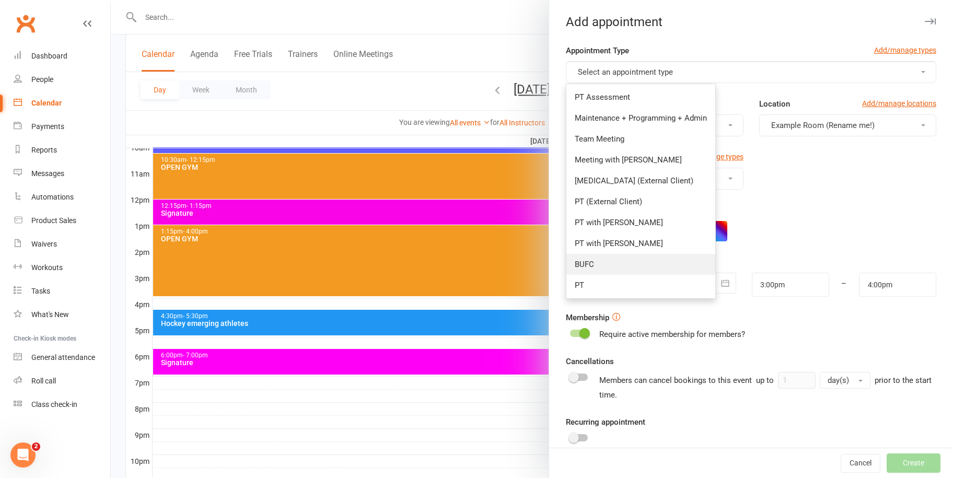
click at [586, 260] on span "BUFC" at bounding box center [584, 264] width 19 height 9
type input "4:30pm"
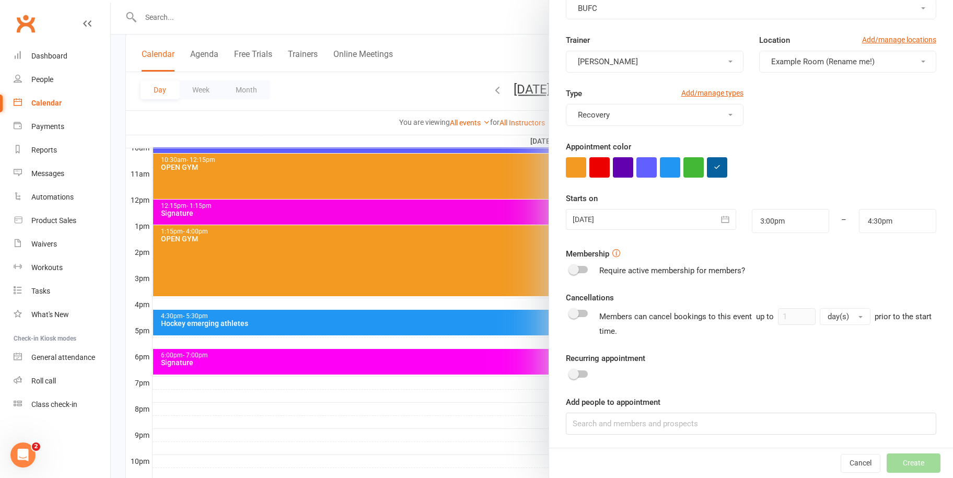
scroll to position [65, 0]
click at [720, 222] on icon "button" at bounding box center [725, 218] width 10 height 10
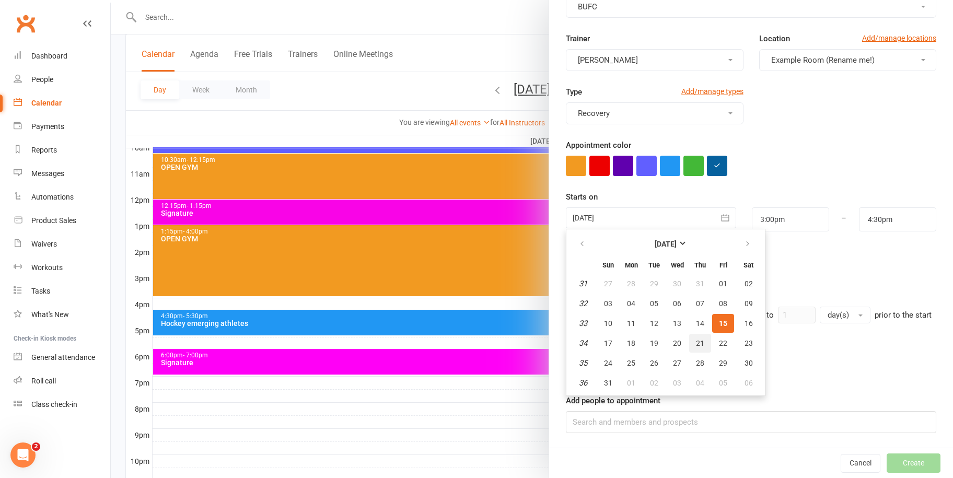
click at [698, 339] on span "21" at bounding box center [700, 343] width 8 height 8
type input "[DATE]"
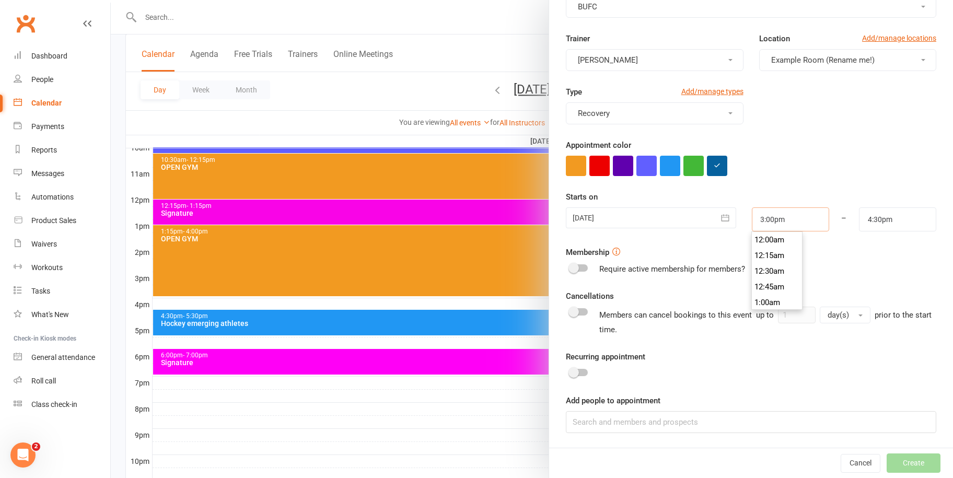
click at [784, 220] on input "3:00pm" at bounding box center [790, 219] width 77 height 24
type input "7:00pm"
click at [772, 247] on li "7:00pm" at bounding box center [777, 247] width 50 height 16
click at [890, 221] on input "4:30pm" at bounding box center [897, 219] width 77 height 24
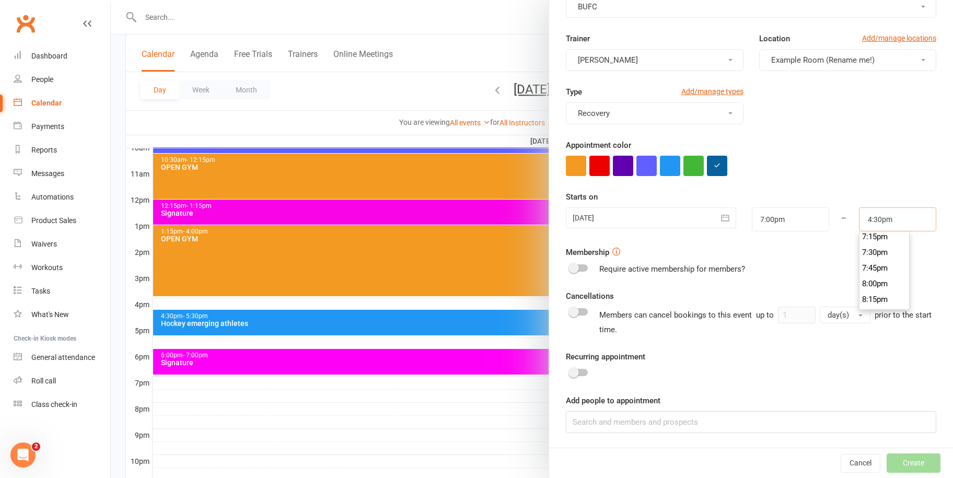
scroll to position [1226, 0]
type input "8:30pm"
click at [867, 295] on li "8:30pm" at bounding box center [885, 299] width 50 height 16
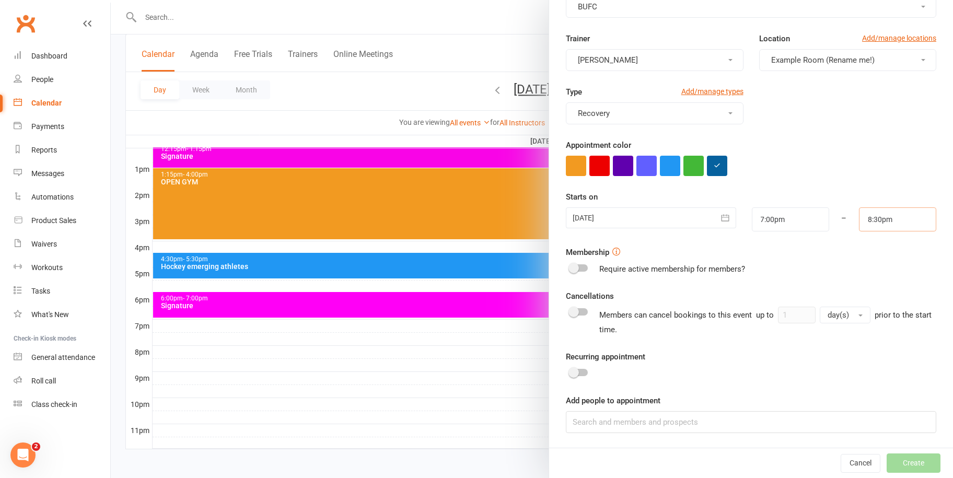
scroll to position [390, 0]
click at [585, 422] on input at bounding box center [751, 422] width 371 height 22
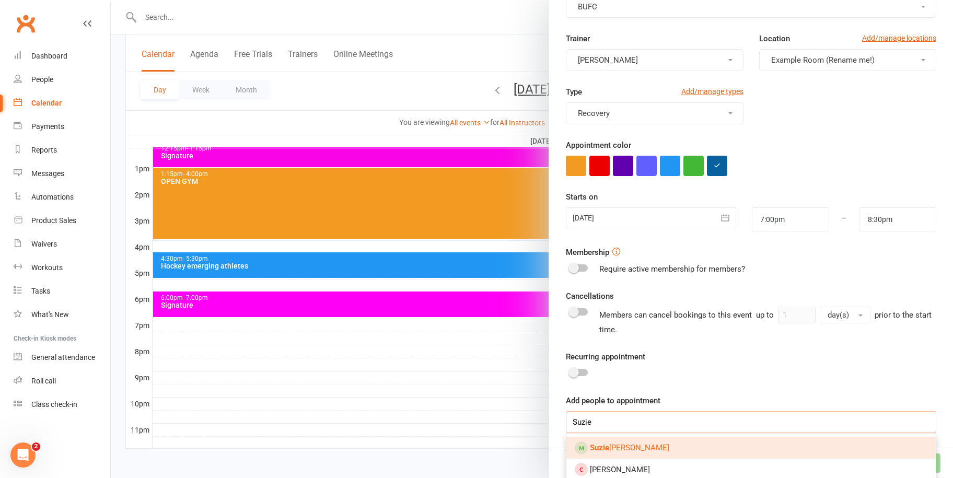
scroll to position [70, 0]
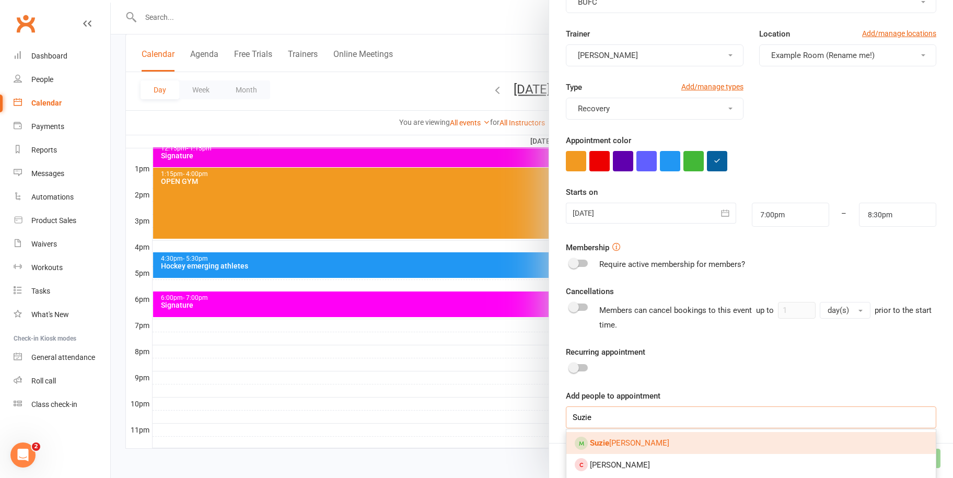
type input "Suzie"
click at [609, 438] on span "[PERSON_NAME]" at bounding box center [629, 442] width 79 height 9
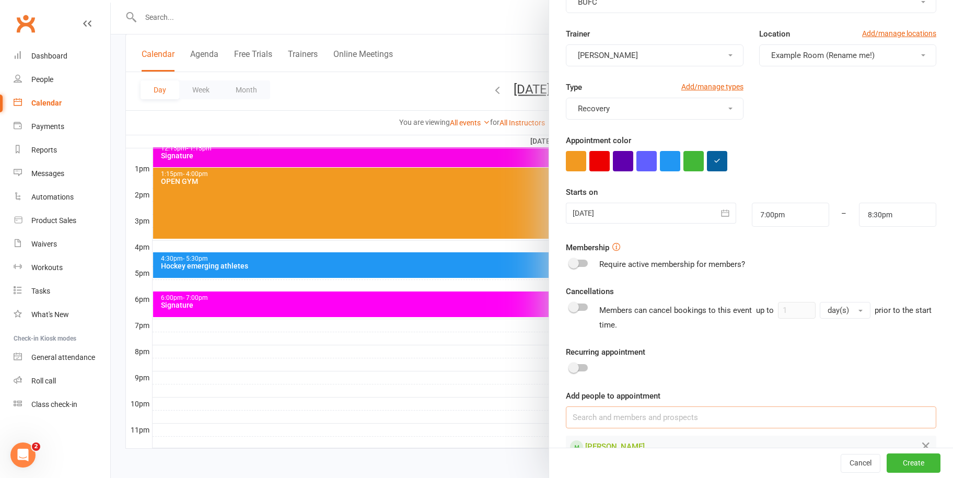
scroll to position [94, 0]
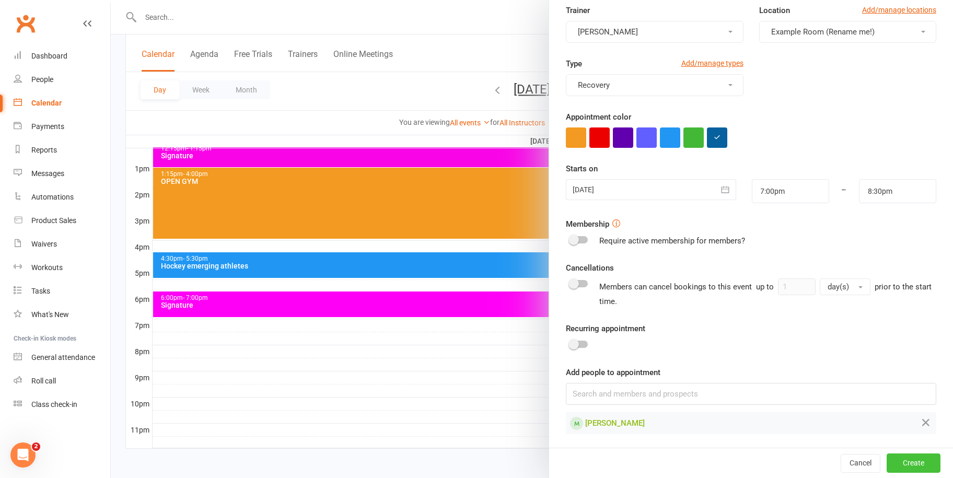
click at [905, 466] on button "Create" at bounding box center [914, 463] width 54 height 19
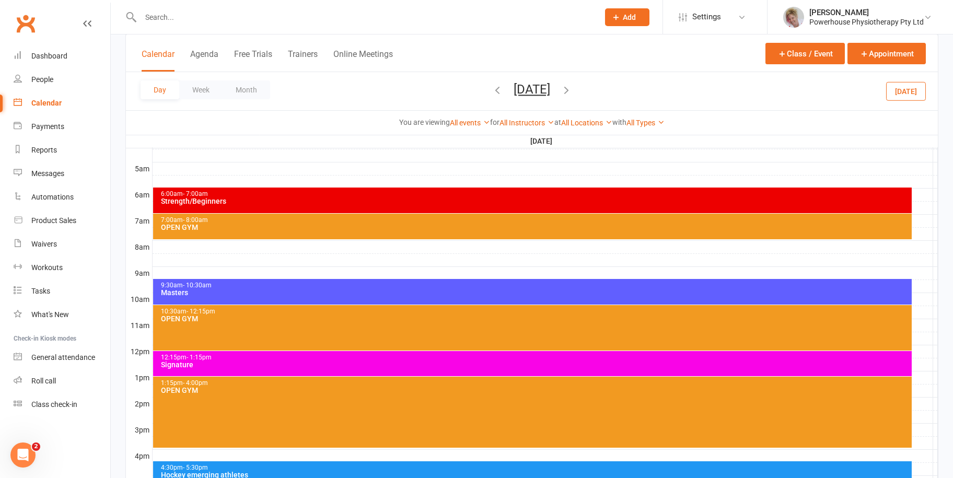
scroll to position [338, 0]
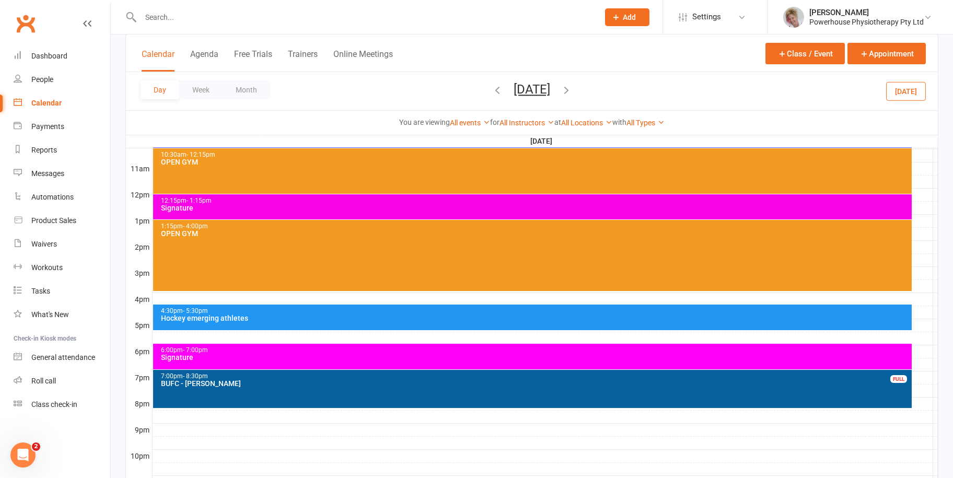
click at [44, 99] on div "Calendar" at bounding box center [46, 103] width 30 height 8
click at [239, 88] on button "Month" at bounding box center [247, 89] width 48 height 19
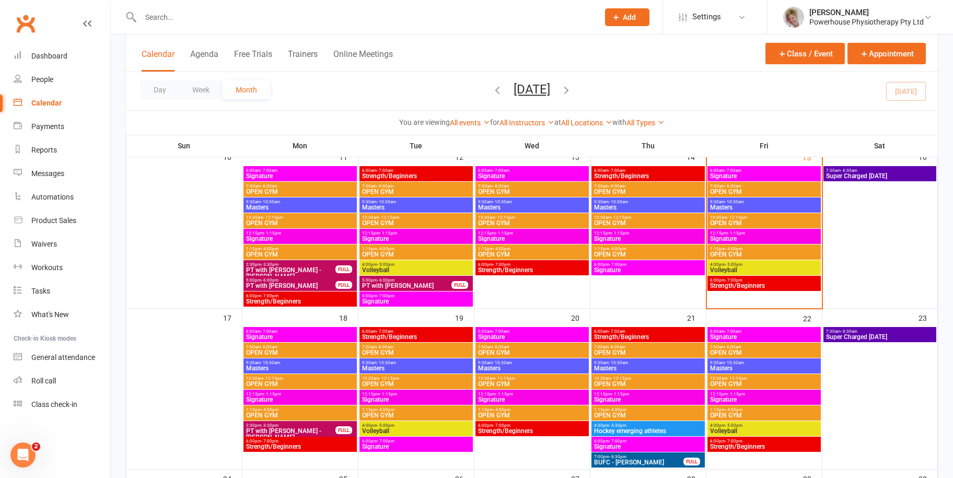
scroll to position [390, 0]
